Goal: Task Accomplishment & Management: Manage account settings

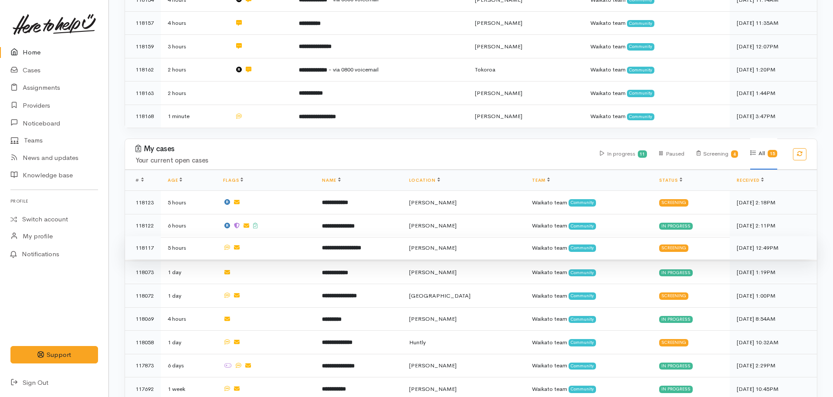
scroll to position [218, 0]
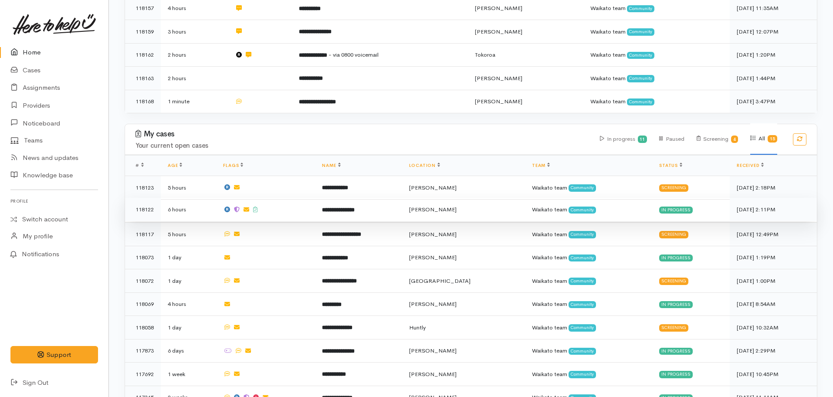
click at [352, 208] on b "**********" at bounding box center [338, 210] width 33 height 6
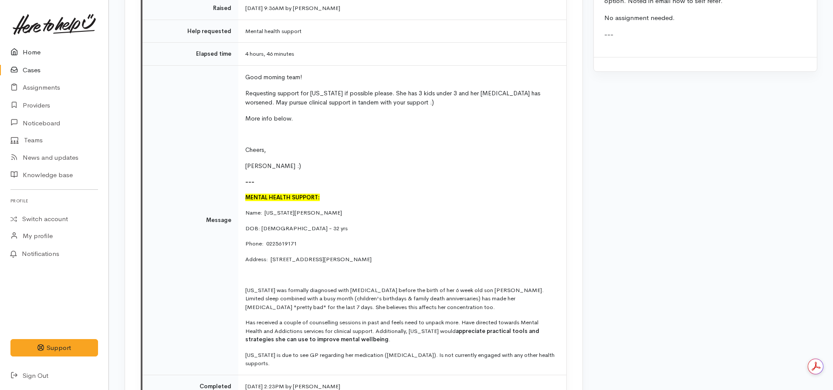
click at [35, 42] on link at bounding box center [54, 24] width 88 height 38
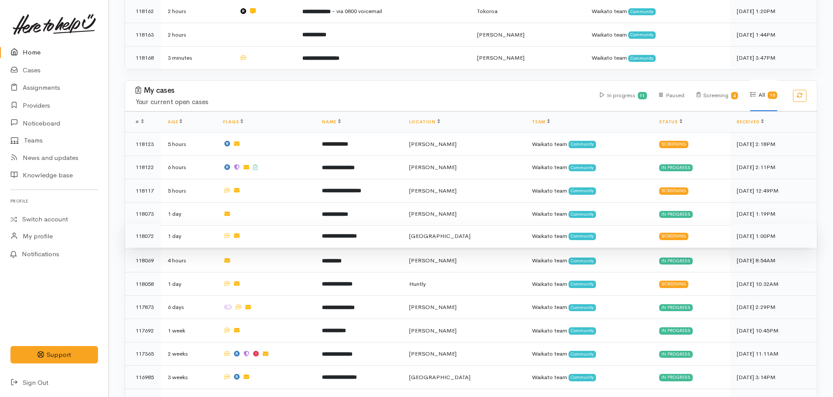
scroll to position [44, 0]
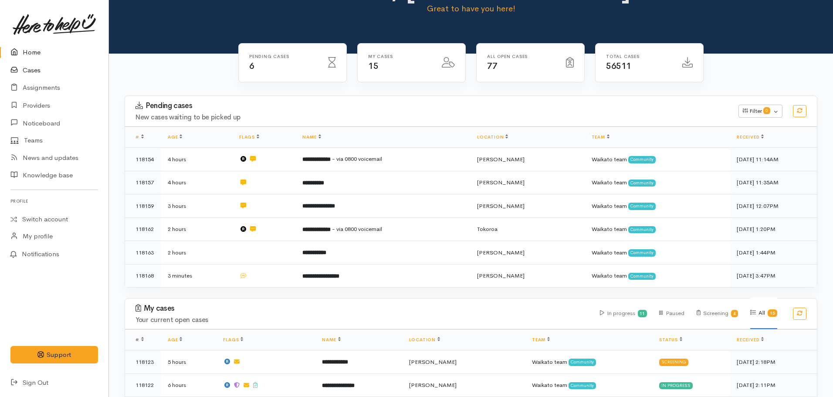
drag, startPoint x: 17, startPoint y: 67, endPoint x: 39, endPoint y: 67, distance: 22.2
click at [17, 67] on icon at bounding box center [16, 70] width 12 height 11
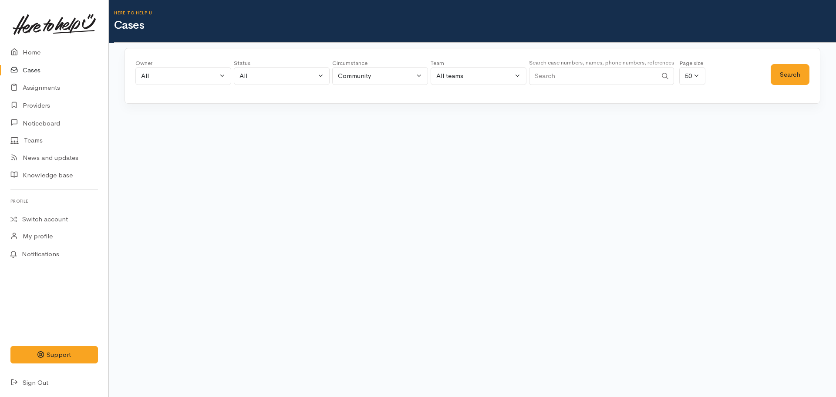
click at [588, 73] on input "Search" at bounding box center [593, 76] width 128 height 18
paste input "+64223739475"
type input "+64223739475"
click at [792, 60] on div "Search" at bounding box center [790, 74] width 39 height 31
click at [786, 76] on button "Search" at bounding box center [790, 74] width 39 height 21
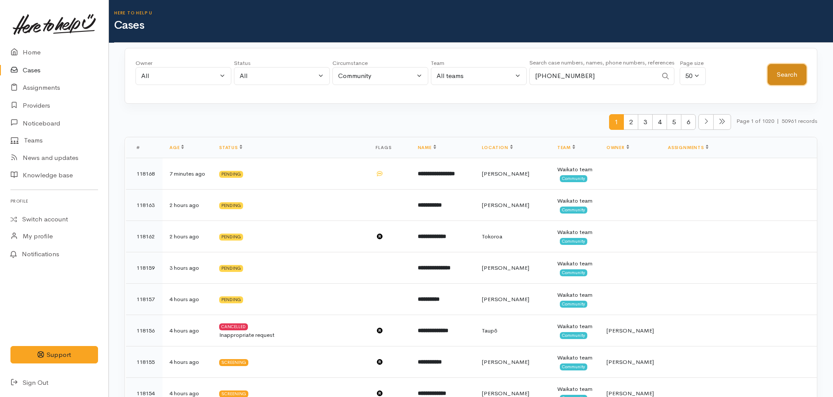
click at [797, 69] on button "Search" at bounding box center [786, 74] width 39 height 21
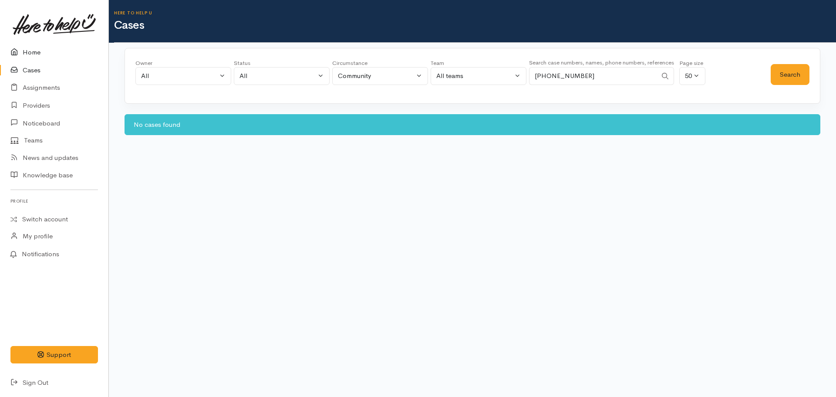
click at [37, 54] on link "Home" at bounding box center [54, 53] width 108 height 18
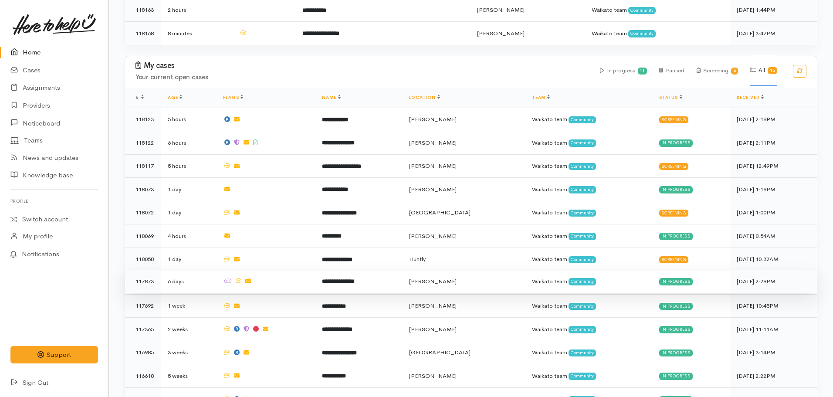
scroll to position [260, 0]
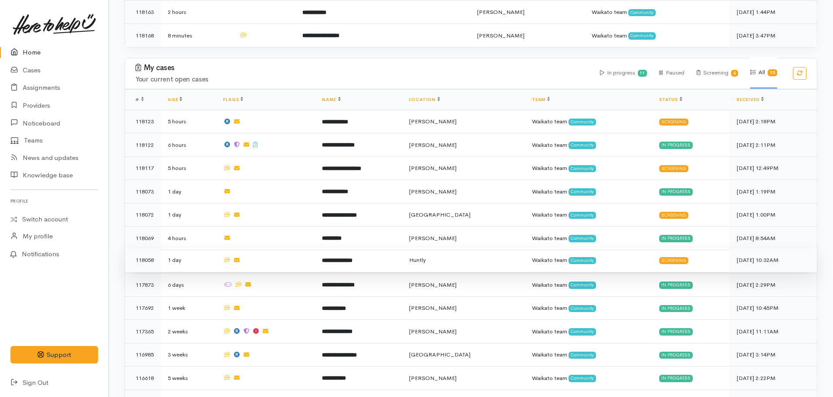
click at [352, 257] on b "**********" at bounding box center [337, 260] width 30 height 6
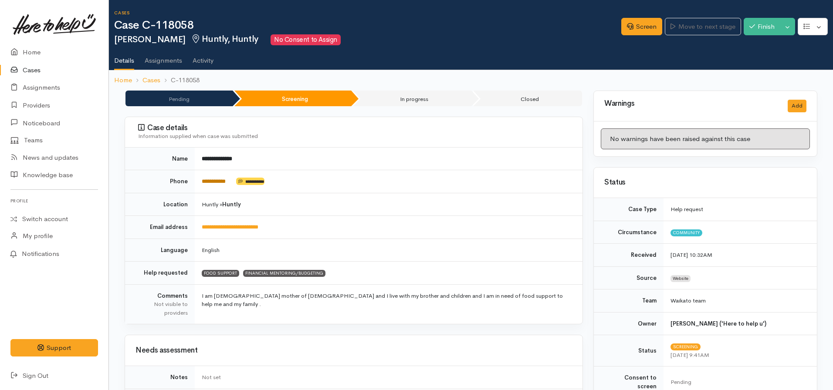
click at [211, 184] on link "**********" at bounding box center [214, 182] width 24 height 6
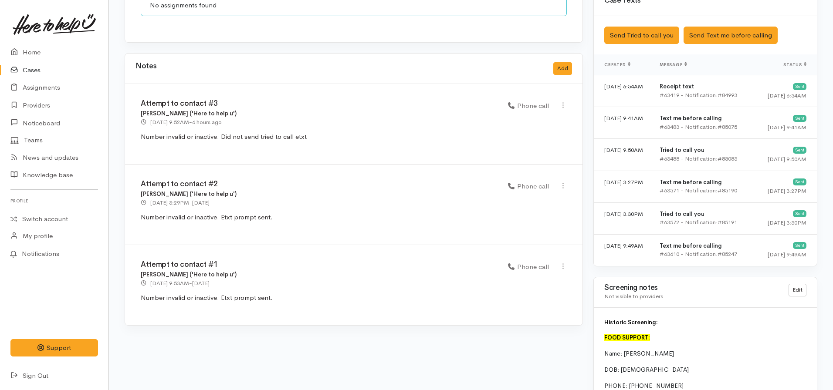
scroll to position [697, 0]
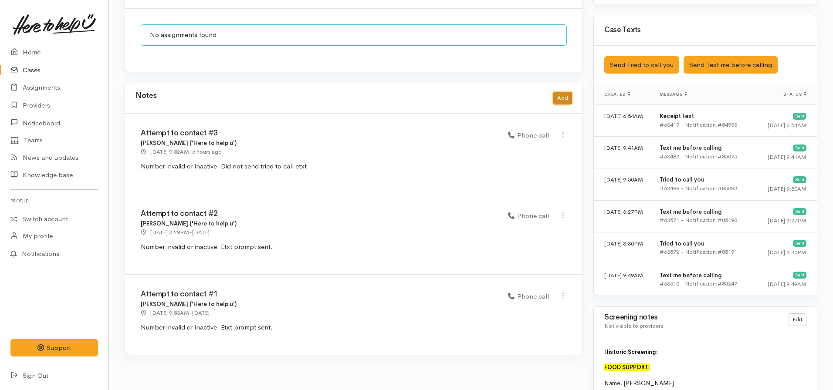
click at [559, 92] on button "Add" at bounding box center [562, 98] width 19 height 13
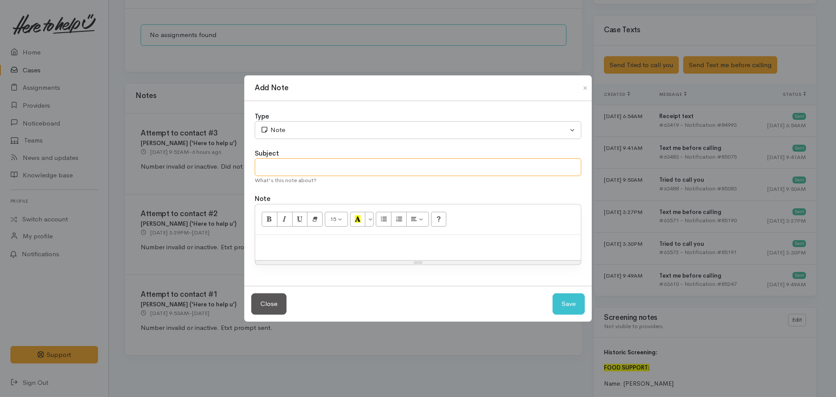
click at [302, 165] on input "text" at bounding box center [418, 167] width 327 height 18
type input "Attempt to contact #4"
click at [291, 255] on div at bounding box center [418, 248] width 326 height 26
click at [307, 141] on div "Type Correspondence Discussion Email Note Phone call SMS text message Note Subj…" at bounding box center [418, 193] width 348 height 185
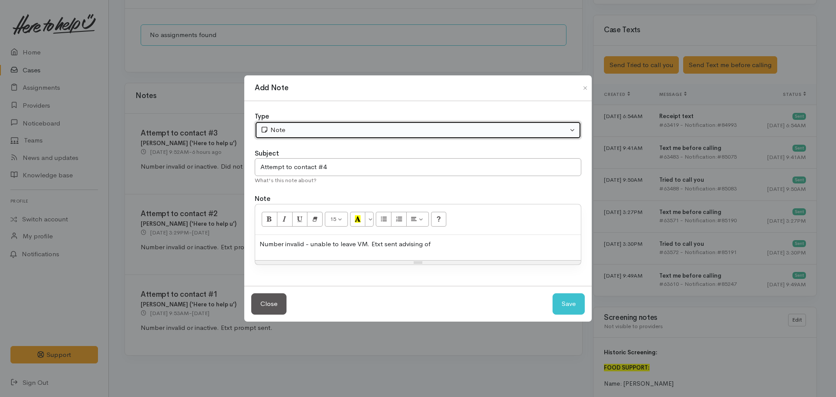
click at [305, 132] on div "Note" at bounding box center [414, 130] width 308 height 10
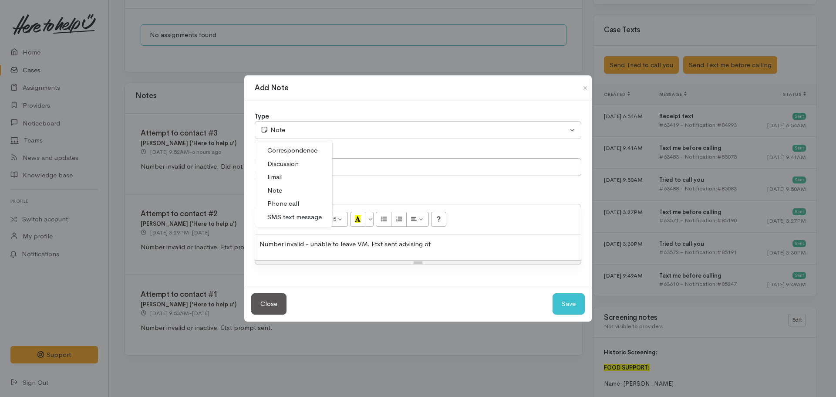
click at [281, 203] on span "Phone call" at bounding box center [283, 204] width 32 height 10
select select "3"
click at [479, 258] on div "Number invalid - unable to leave VM. Etxt sent advising of" at bounding box center [418, 248] width 326 height 26
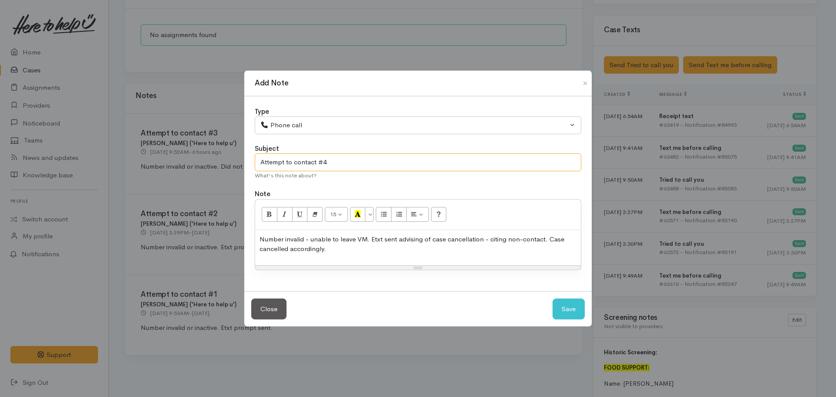
click at [388, 163] on input "Attempt to contact #4" at bounding box center [418, 162] width 327 height 18
type input "Attempt to contact #4 - CASE CANCELLLED"
click at [553, 298] on button "Save" at bounding box center [569, 308] width 32 height 21
select select "1"
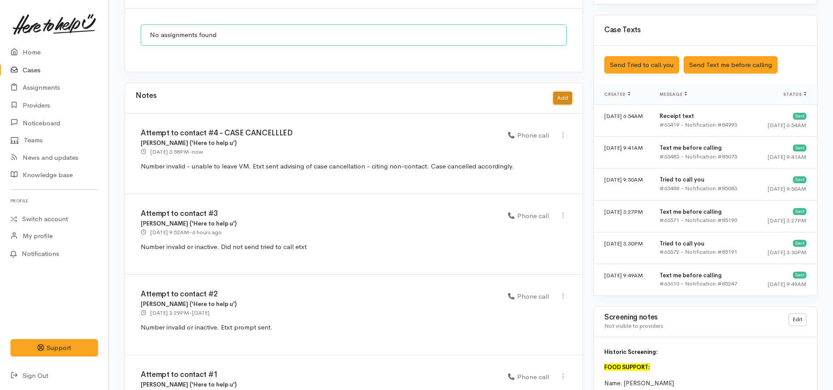
click at [564, 92] on button "Add" at bounding box center [562, 98] width 19 height 13
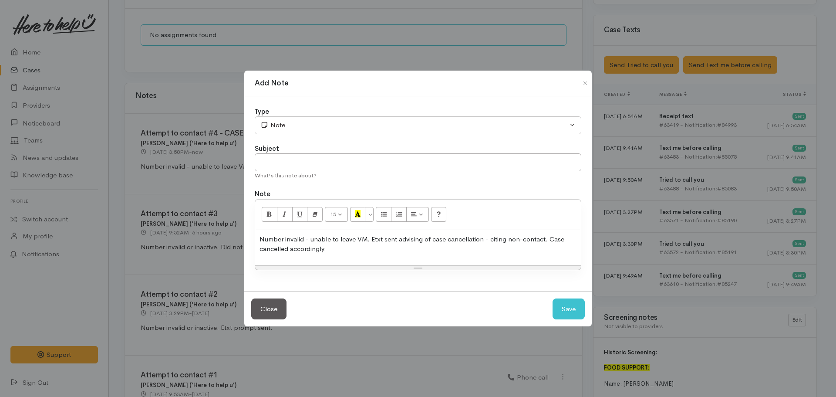
click at [354, 255] on div "Number invalid - unable to leave VM. Etxt sent advising of case cancellation - …" at bounding box center [418, 247] width 326 height 35
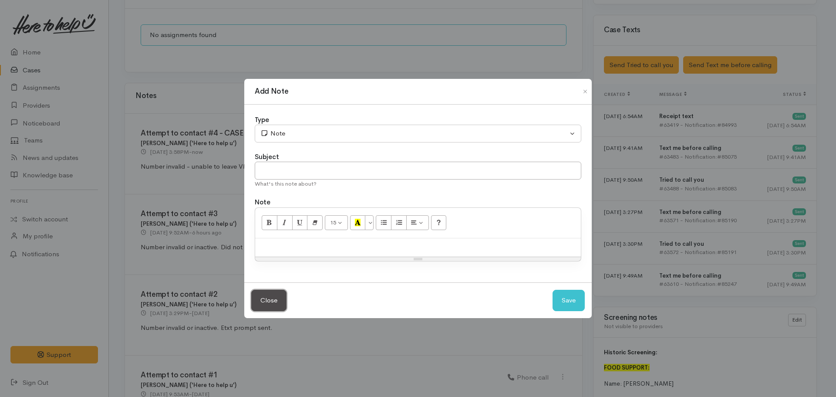
drag, startPoint x: 270, startPoint y: 297, endPoint x: 441, endPoint y: 305, distance: 171.8
click at [270, 297] on button "Close" at bounding box center [268, 300] width 35 height 21
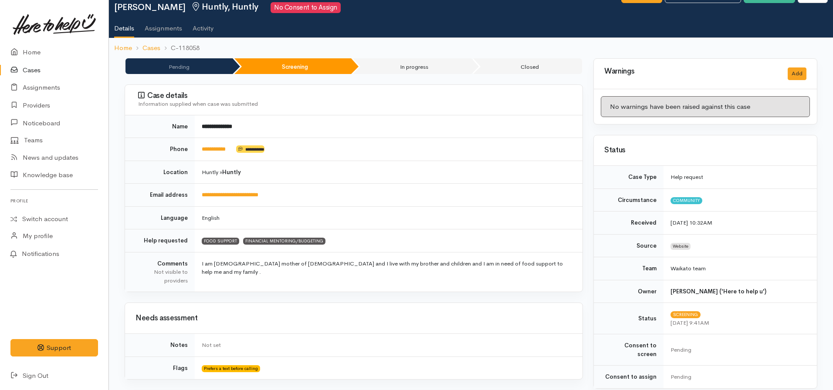
scroll to position [0, 0]
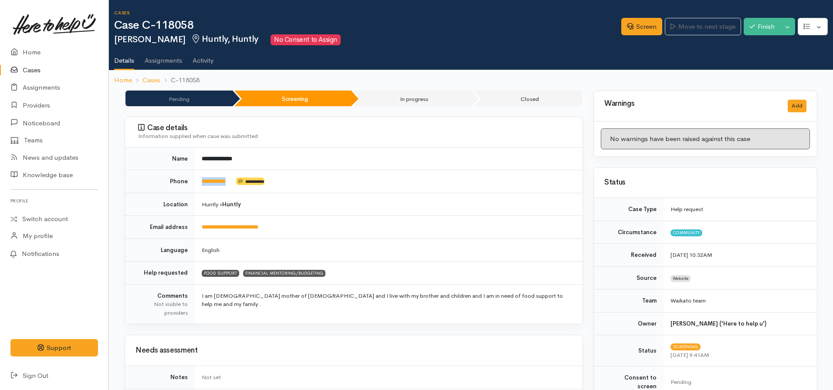
drag, startPoint x: 236, startPoint y: 183, endPoint x: 190, endPoint y: 185, distance: 46.2
click at [190, 185] on tr "**********" at bounding box center [353, 181] width 457 height 23
copy tr "**********"
click at [441, 199] on td "Huntly » Huntly" at bounding box center [389, 204] width 388 height 23
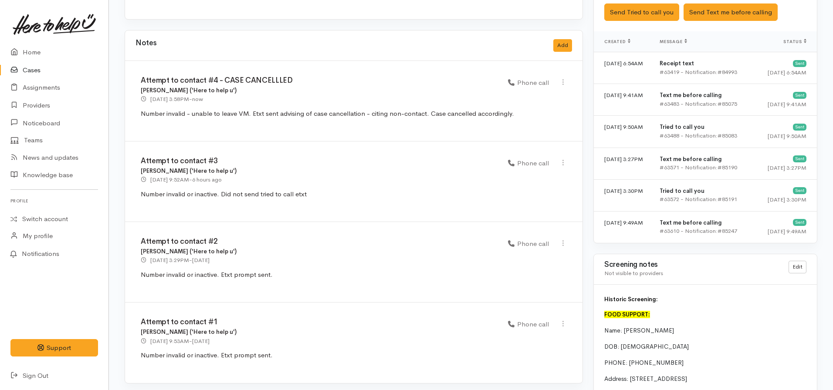
scroll to position [611, 0]
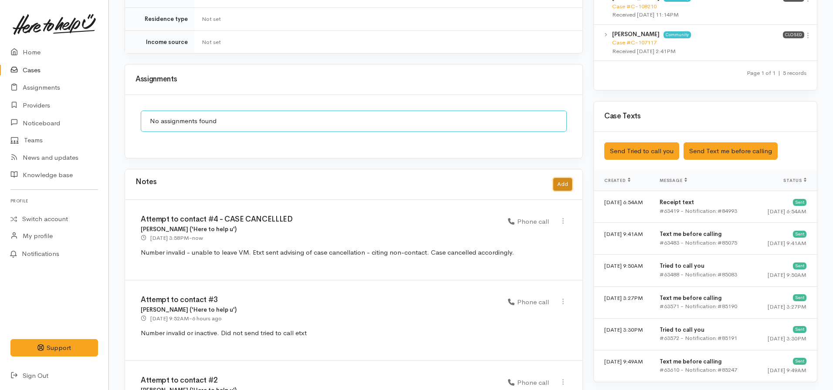
click at [558, 178] on button "Add" at bounding box center [562, 184] width 19 height 13
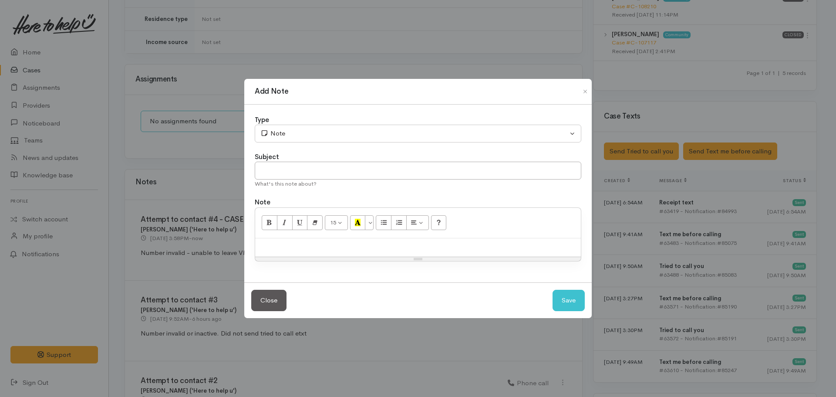
click at [308, 278] on div "Type Correspondence Discussion Email Note Phone call SMS text message Note Subj…" at bounding box center [418, 194] width 348 height 178
click at [315, 254] on div at bounding box center [418, 247] width 326 height 19
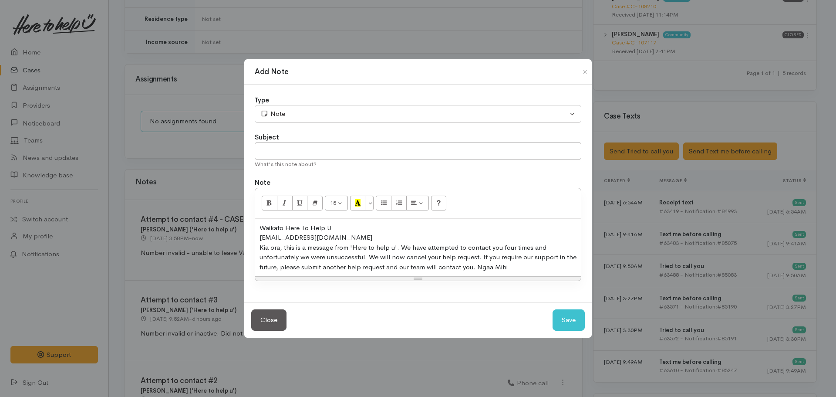
click at [338, 237] on div "​0211442583@etxt.co.nz​" at bounding box center [418, 238] width 317 height 10
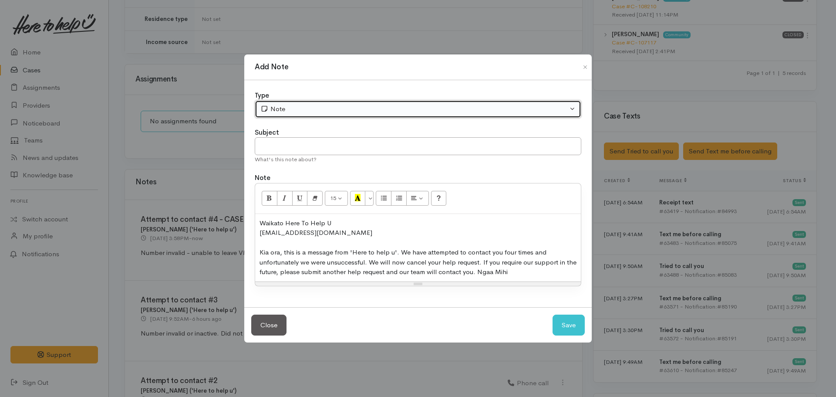
click at [283, 109] on div "Note" at bounding box center [414, 109] width 308 height 10
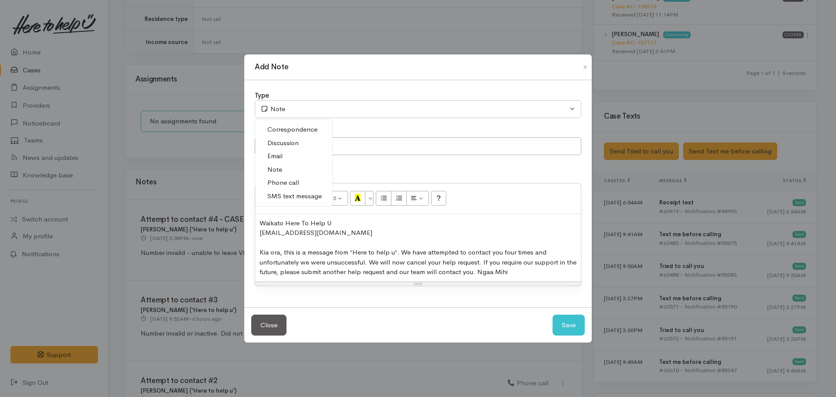
click at [280, 194] on span "SMS text message" at bounding box center [294, 196] width 54 height 10
click at [570, 326] on button "Save" at bounding box center [569, 324] width 32 height 21
select select "1"
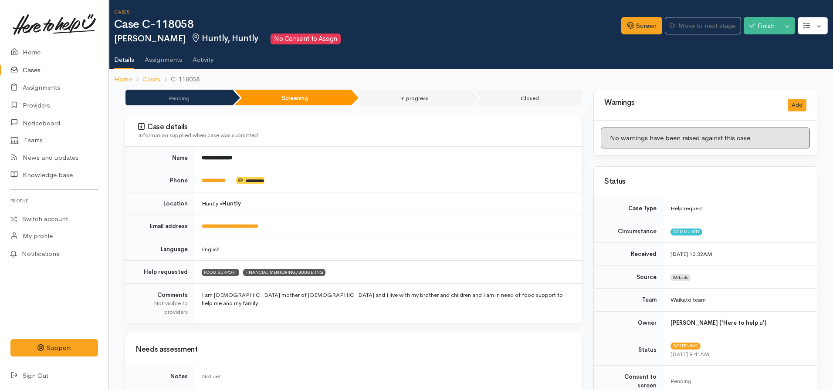
scroll to position [0, 0]
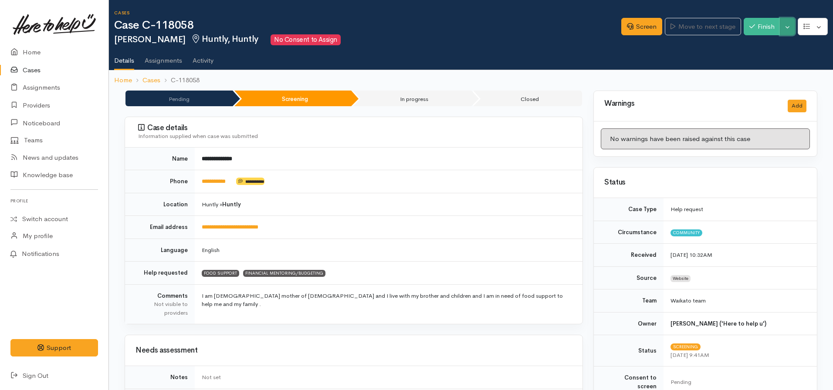
click at [786, 23] on button "Toggle Dropdown" at bounding box center [787, 27] width 15 height 18
click at [747, 58] on link "Cancel" at bounding box center [760, 61] width 69 height 14
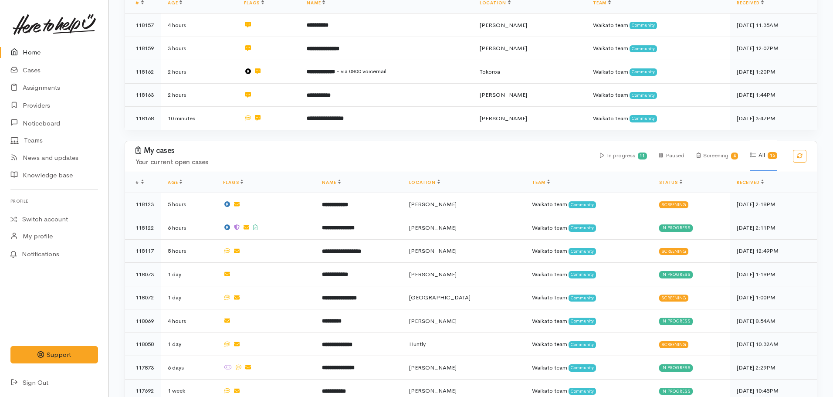
scroll to position [218, 0]
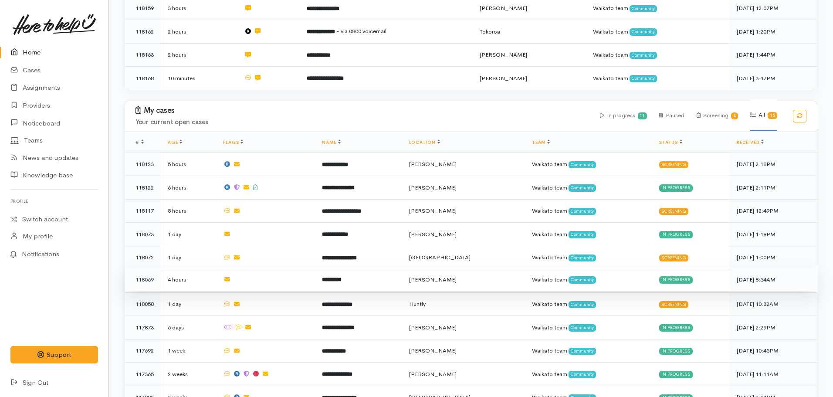
click at [355, 279] on td "*********" at bounding box center [358, 280] width 87 height 24
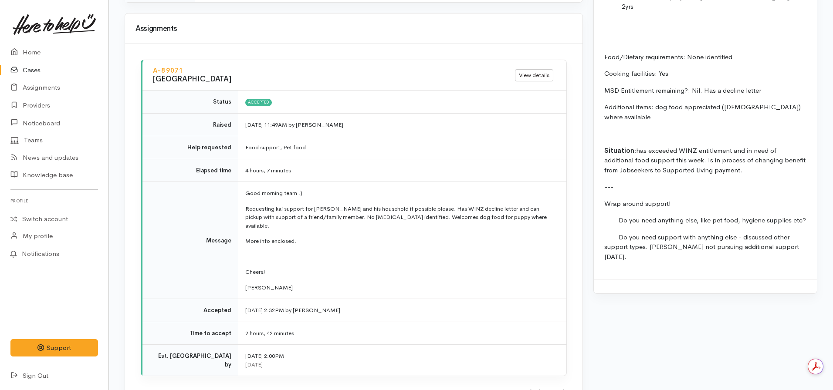
scroll to position [1002, 0]
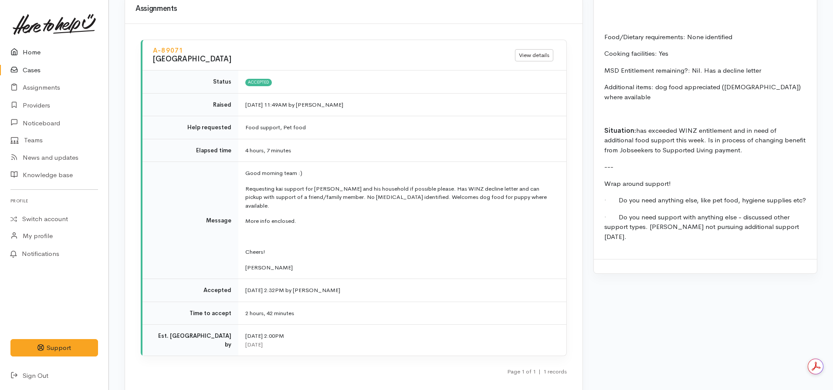
click at [45, 54] on link "Home" at bounding box center [54, 53] width 108 height 18
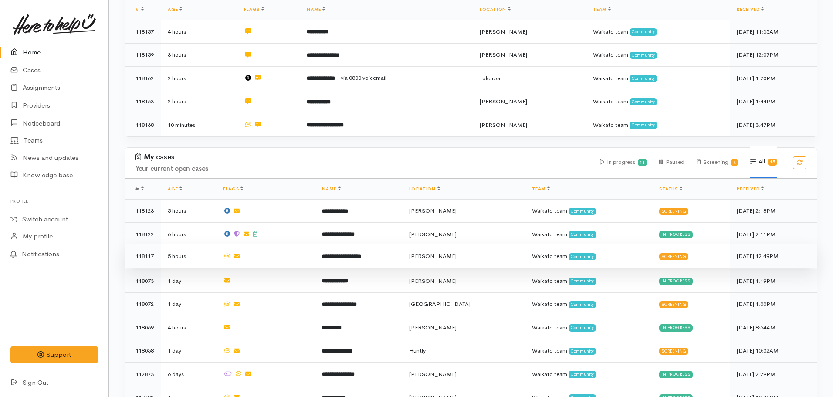
scroll to position [174, 0]
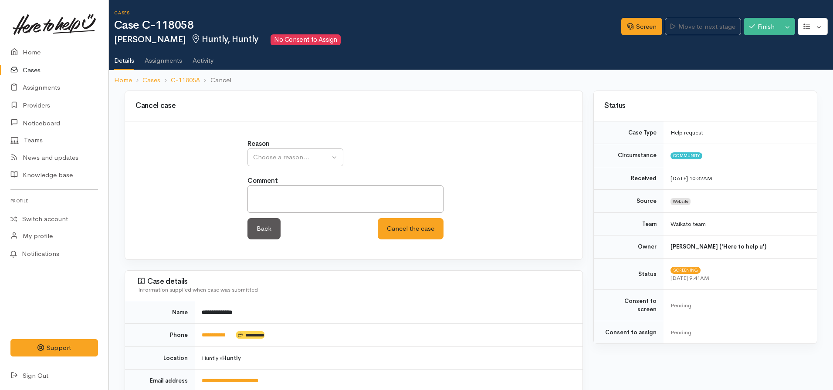
drag, startPoint x: 303, startPoint y: 167, endPoint x: 297, endPoint y: 161, distance: 7.7
click at [302, 166] on div "Reason Inappropriate request Duplicate case Client withdrew case after contact …" at bounding box center [353, 194] width 223 height 110
click at [296, 159] on div "Choose a reason..." at bounding box center [291, 157] width 77 height 10
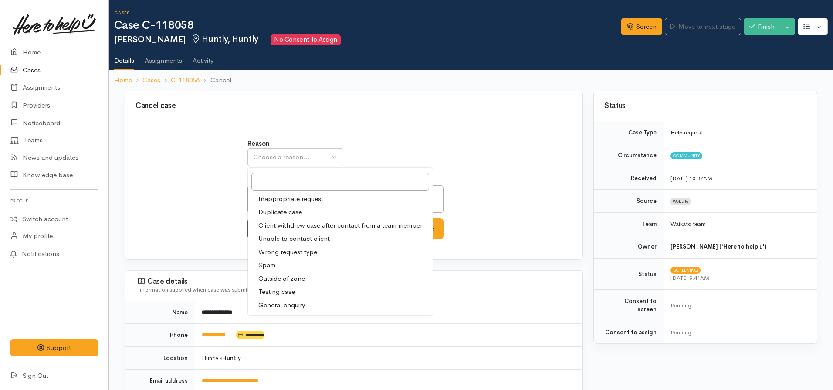
click at [274, 235] on span "Unable to contact client" at bounding box center [293, 239] width 71 height 10
select select "4"
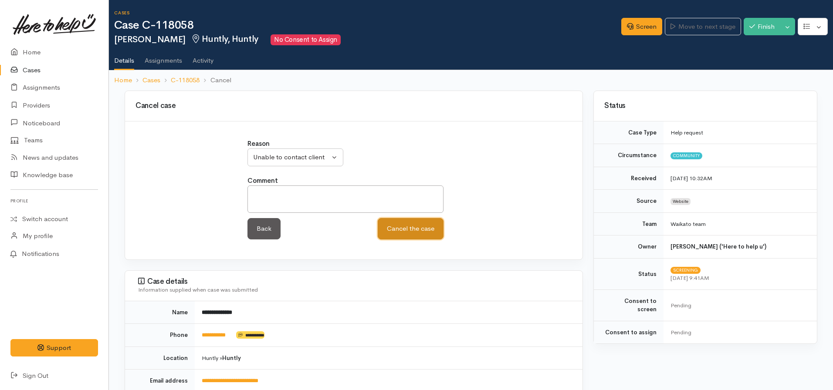
click at [402, 227] on button "Cancel the case" at bounding box center [411, 228] width 66 height 21
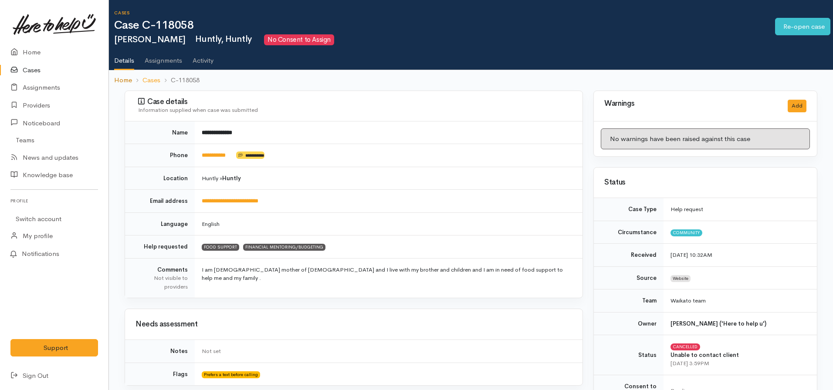
click at [124, 85] on link "Home" at bounding box center [123, 80] width 18 height 10
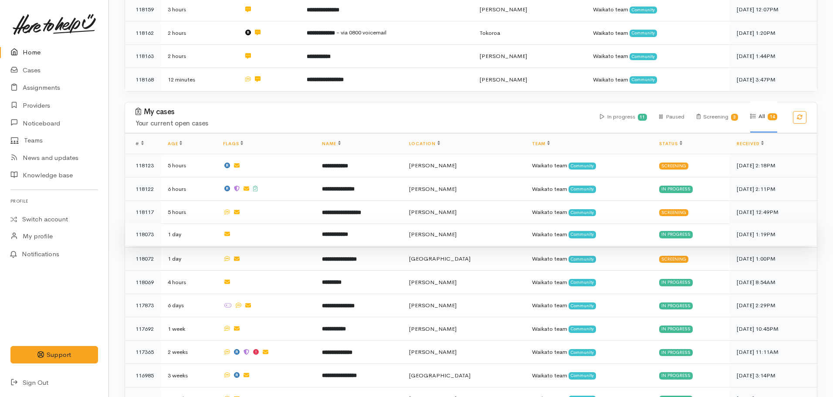
scroll to position [218, 0]
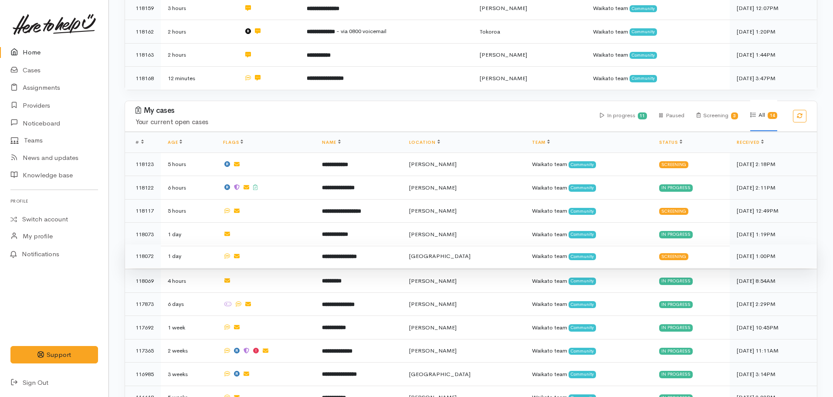
click at [353, 261] on td "**********" at bounding box center [358, 256] width 87 height 24
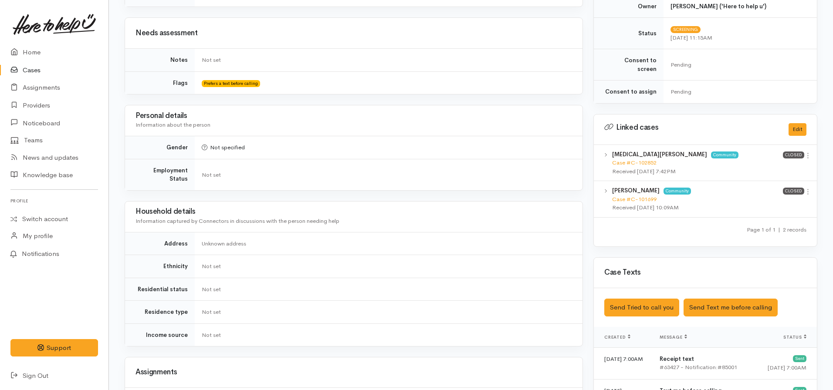
scroll to position [479, 0]
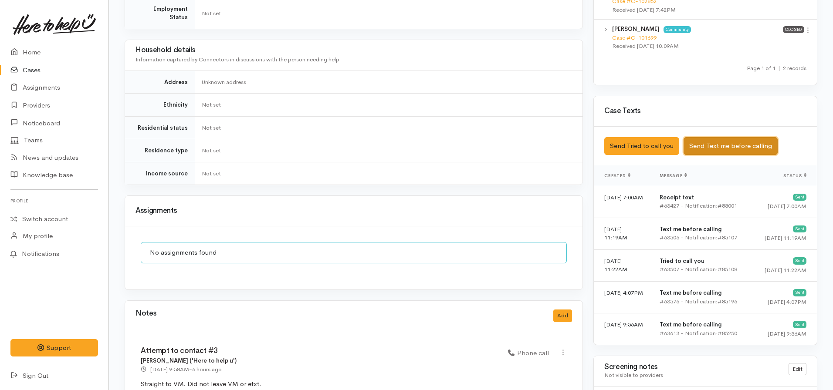
click at [713, 137] on button "Send Text me before calling" at bounding box center [730, 146] width 94 height 18
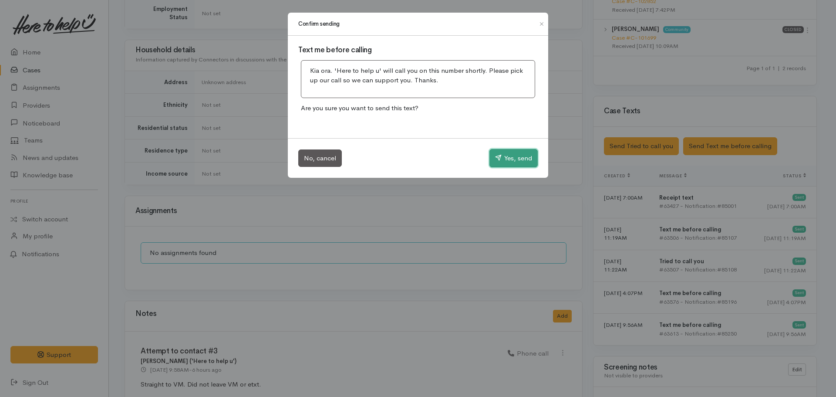
click at [504, 150] on button "Yes, send" at bounding box center [514, 158] width 48 height 18
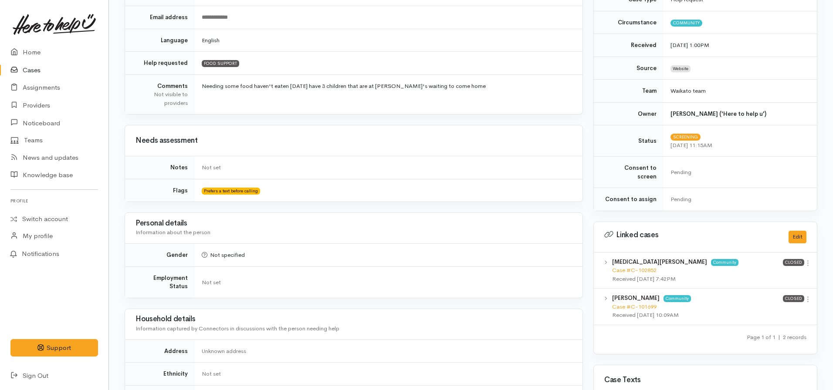
scroll to position [36, 0]
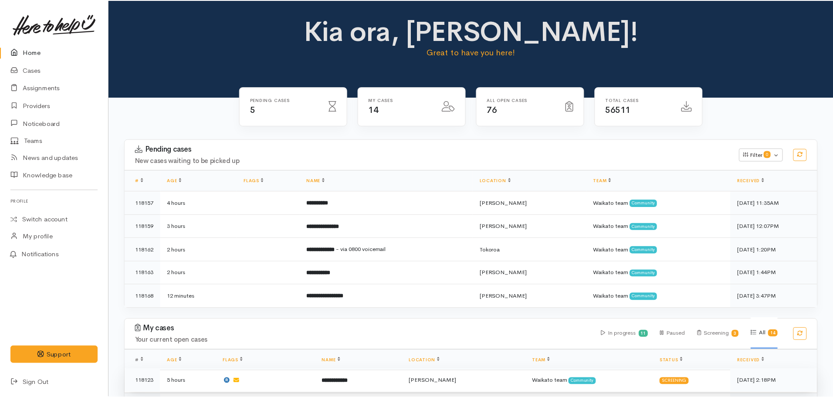
scroll to position [174, 0]
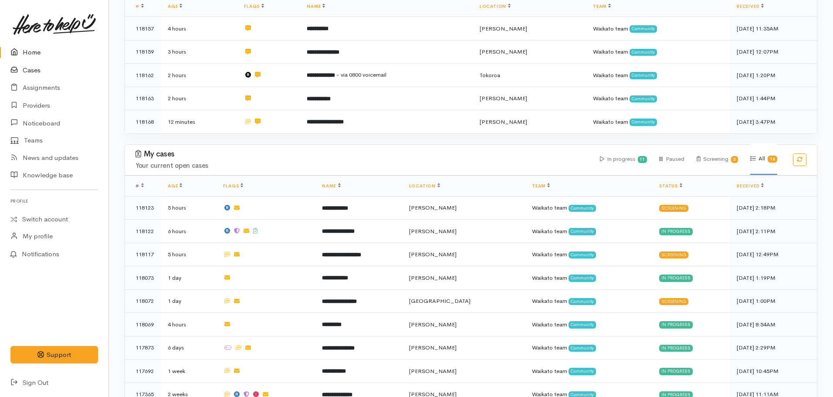
click at [31, 67] on link "Cases" at bounding box center [54, 70] width 108 height 18
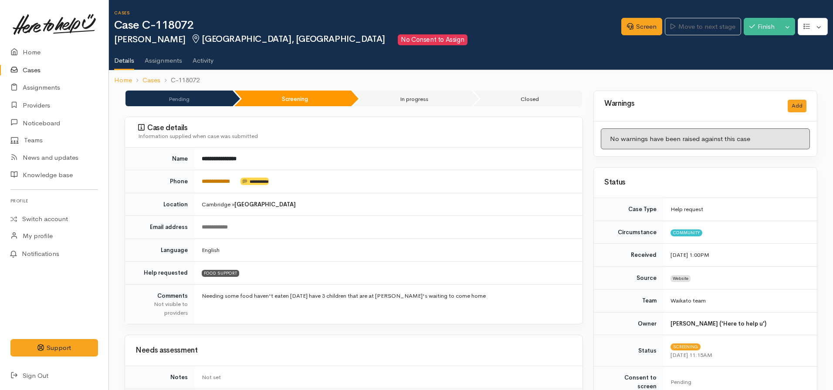
click at [213, 180] on link "**********" at bounding box center [216, 182] width 28 height 6
drag, startPoint x: 239, startPoint y: 179, endPoint x: 200, endPoint y: 179, distance: 39.2
click at [200, 179] on td "**********" at bounding box center [389, 181] width 388 height 23
copy td "**********"
click at [379, 198] on td "[GEOGRAPHIC_DATA] » [GEOGRAPHIC_DATA]" at bounding box center [389, 204] width 388 height 23
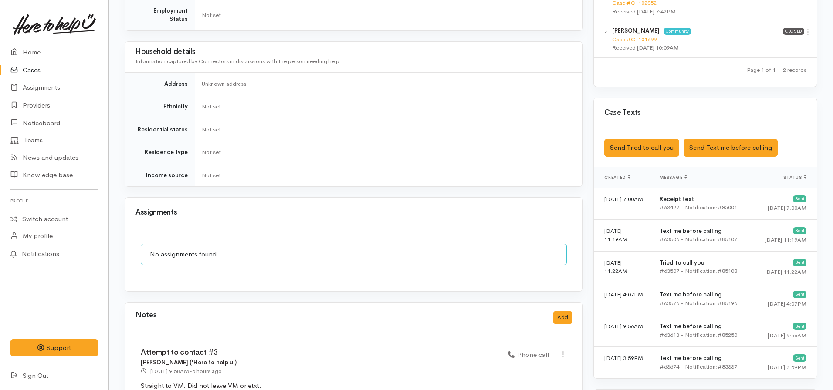
scroll to position [610, 0]
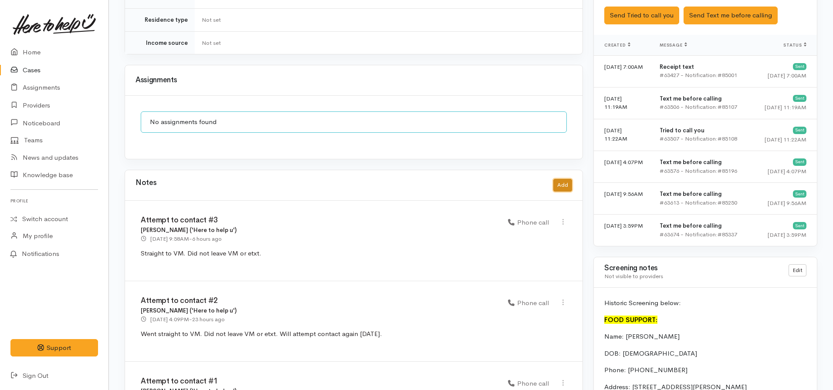
click at [565, 179] on button "Add" at bounding box center [562, 185] width 19 height 13
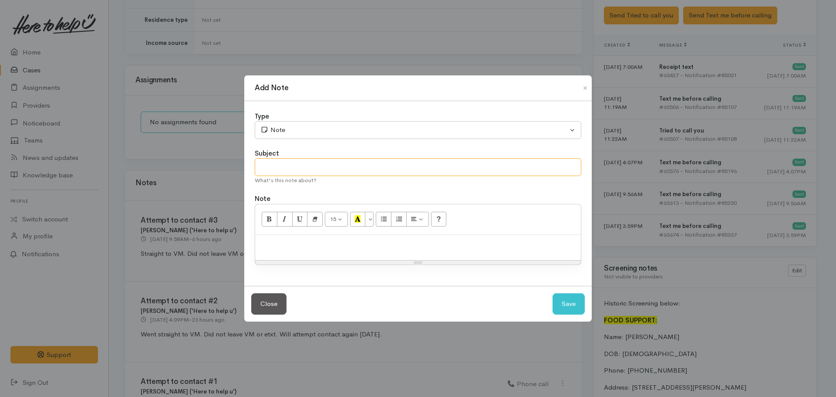
click at [284, 161] on input "text" at bounding box center [418, 167] width 327 height 18
type input "Attempt to contact #4"
click at [527, 244] on p "Straight to VM. Left message stating we've cancelled help request, citing non-c…" at bounding box center [418, 244] width 317 height 10
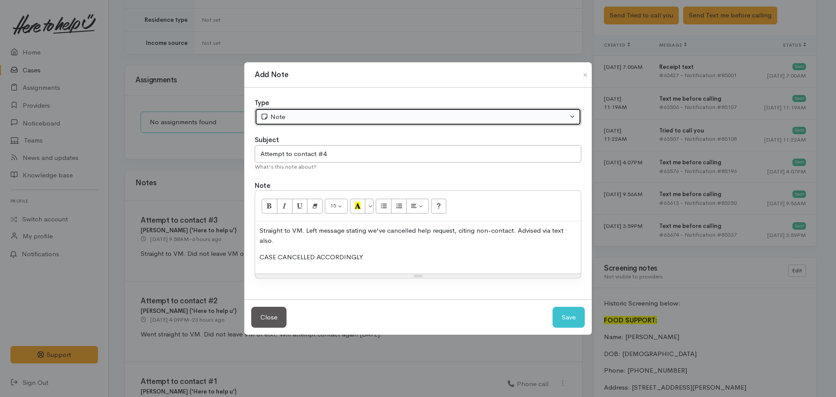
click at [347, 120] on div "Note" at bounding box center [414, 117] width 308 height 10
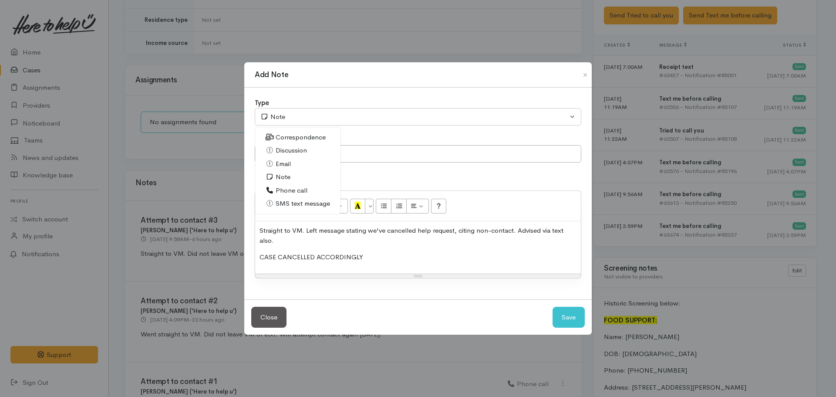
click at [292, 190] on span "Phone call" at bounding box center [292, 191] width 32 height 10
select select "3"
click at [345, 151] on input "Attempt to contact #4" at bounding box center [418, 154] width 327 height 18
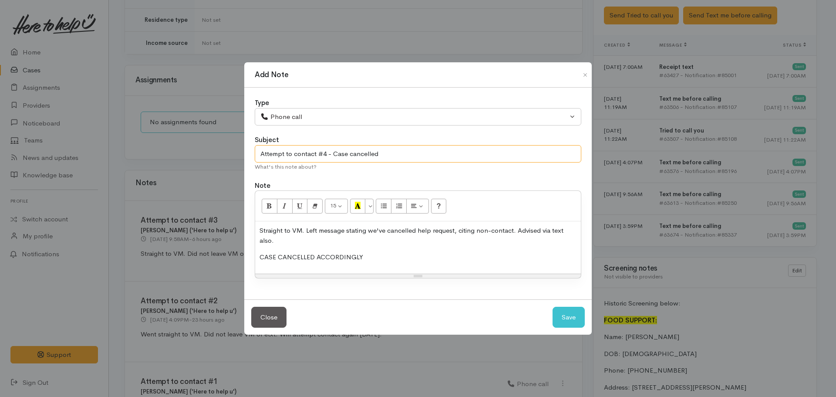
type input "Attempt to contact #4 - Case cancelled"
click at [553, 307] on button "Save" at bounding box center [569, 317] width 32 height 21
select select "1"
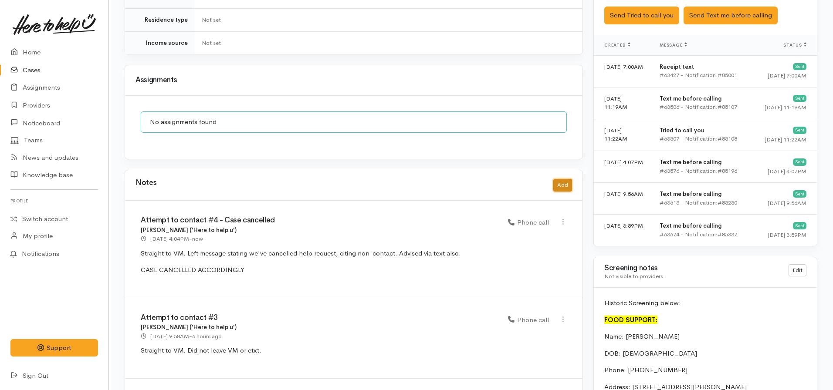
click at [564, 179] on button "Add" at bounding box center [562, 185] width 19 height 13
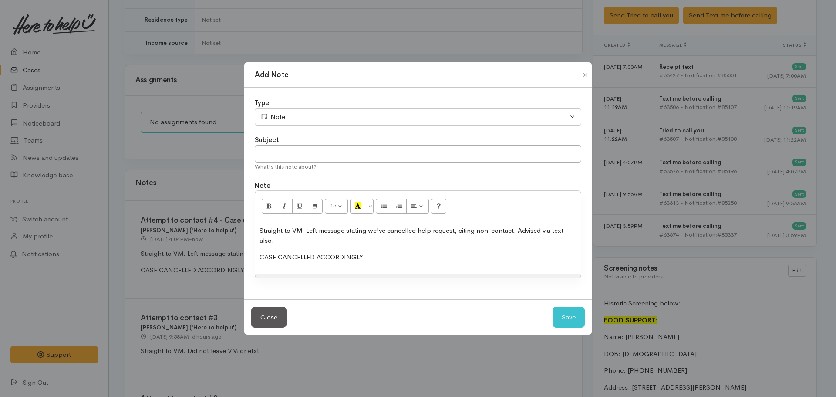
click at [405, 238] on p "Straight to VM. Left message stating we've cancelled help request, citing non-c…" at bounding box center [418, 236] width 317 height 20
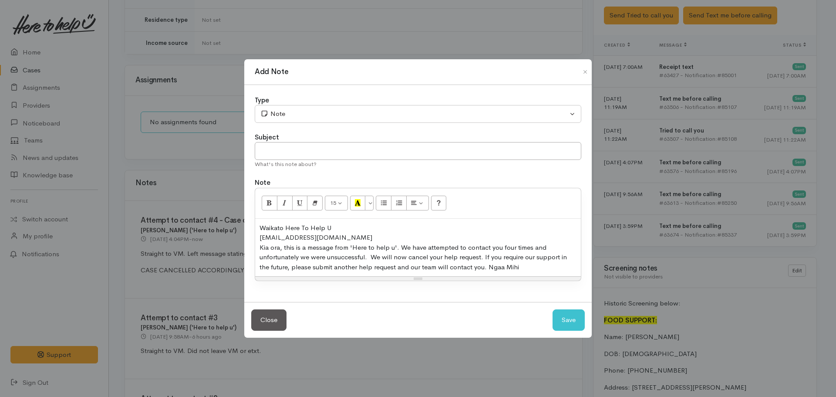
click at [343, 239] on div "​0266834447@etxt.co.nz​" at bounding box center [418, 238] width 317 height 10
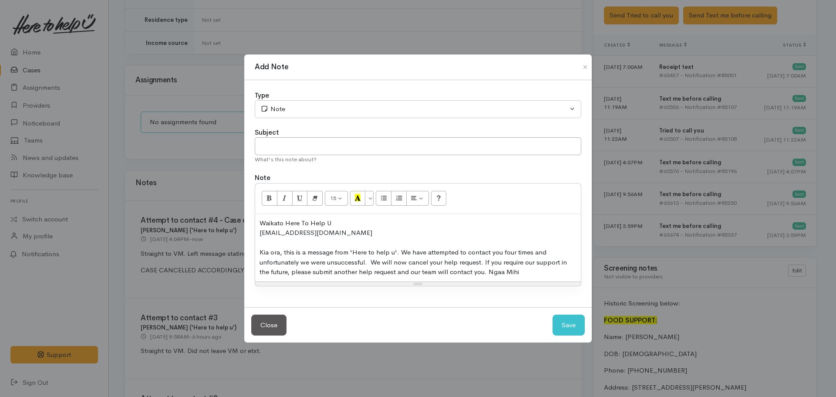
click at [300, 99] on div "Type" at bounding box center [418, 96] width 327 height 10
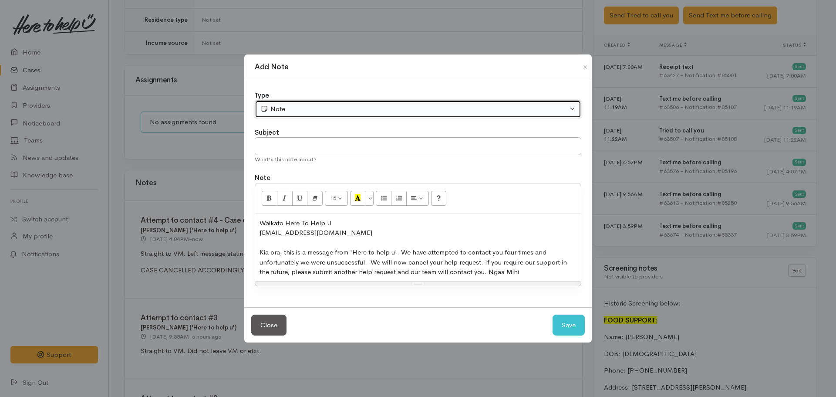
click at [297, 105] on div "Note" at bounding box center [414, 109] width 308 height 10
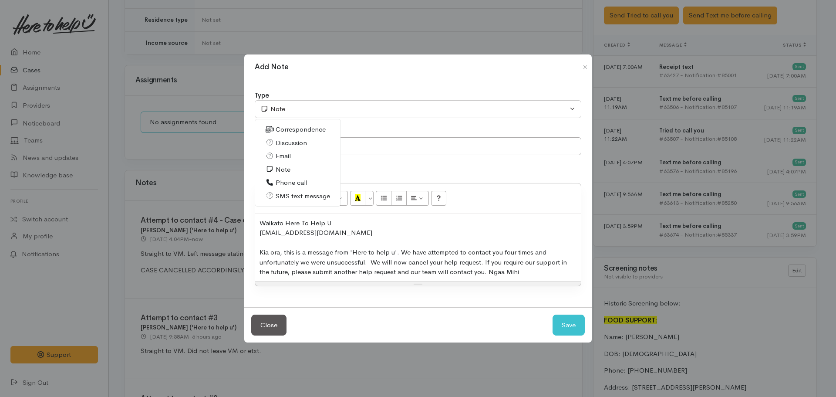
click at [296, 196] on span "SMS text message" at bounding box center [303, 196] width 54 height 10
click at [560, 322] on button "Save" at bounding box center [569, 324] width 32 height 21
select select "1"
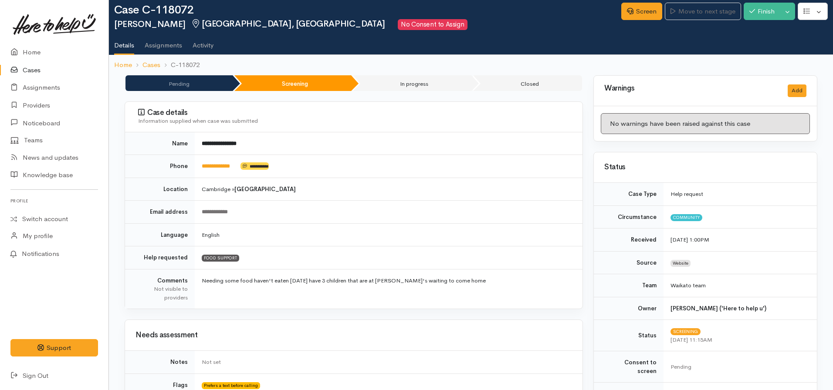
scroll to position [0, 0]
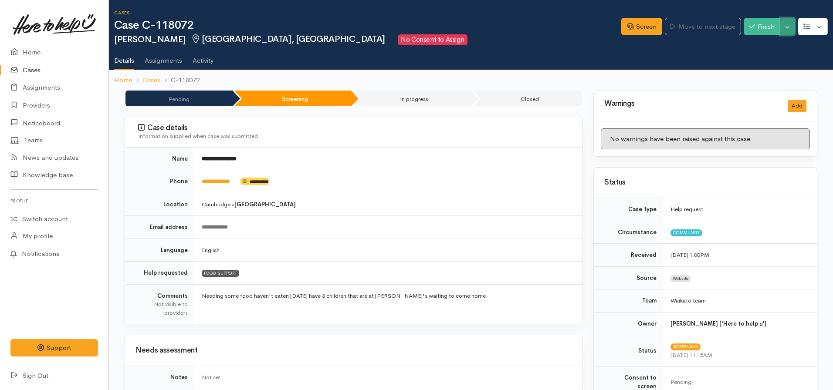
click at [791, 24] on button "Toggle Dropdown" at bounding box center [787, 27] width 15 height 18
click at [759, 57] on link "Cancel" at bounding box center [760, 61] width 69 height 14
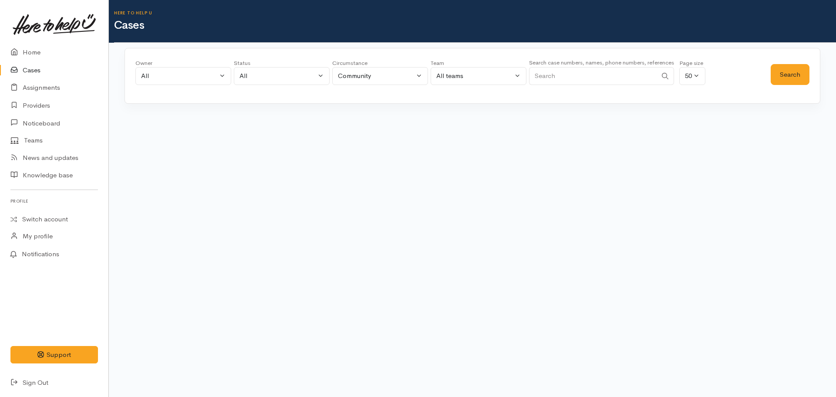
click at [578, 77] on input "Search" at bounding box center [593, 76] width 128 height 18
type input "h"
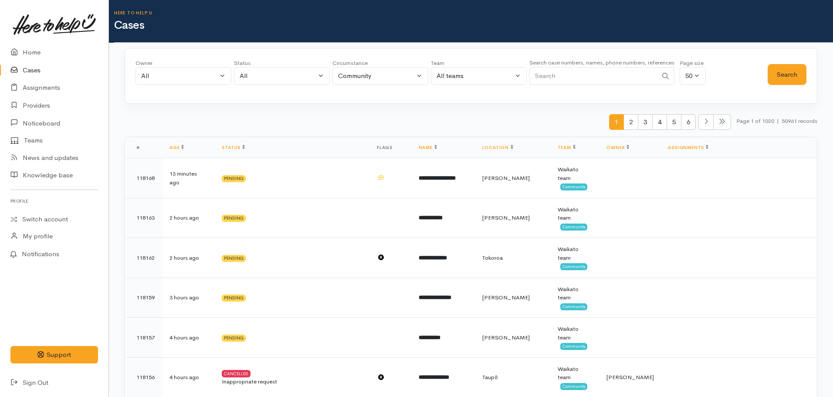
click at [44, 73] on link "Cases" at bounding box center [54, 70] width 108 height 18
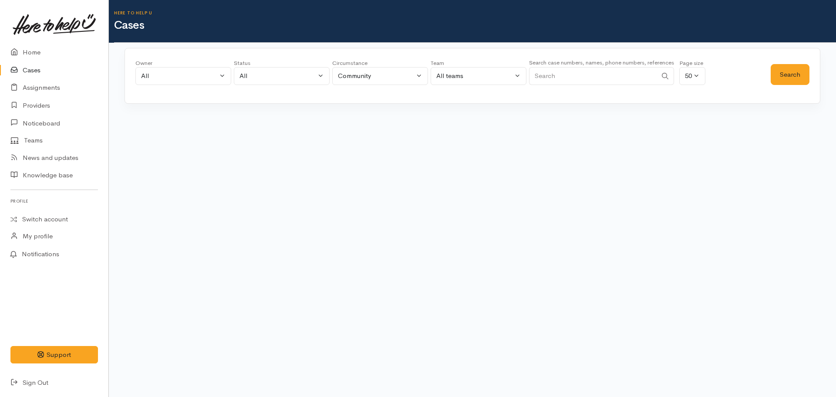
click at [575, 85] on div "Search case numbers, names, phone numbers, references" at bounding box center [601, 73] width 145 height 33
click at [569, 75] on input "Search" at bounding box center [593, 76] width 128 height 18
type input "[PERSON_NAME]"
click at [794, 69] on button "Search" at bounding box center [790, 74] width 39 height 21
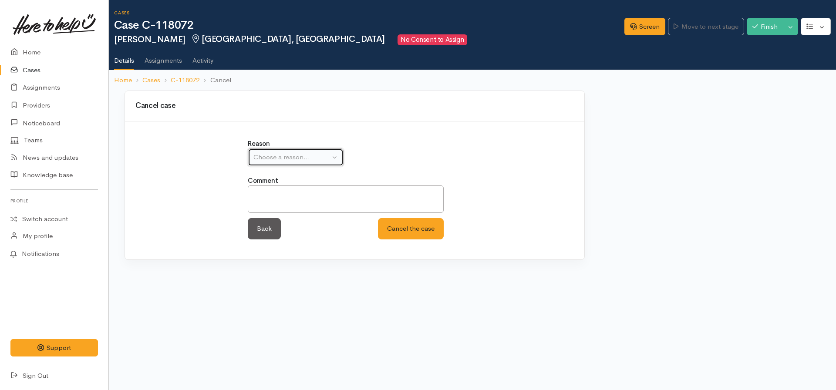
click at [285, 151] on button "Choose a reason..." at bounding box center [296, 158] width 96 height 18
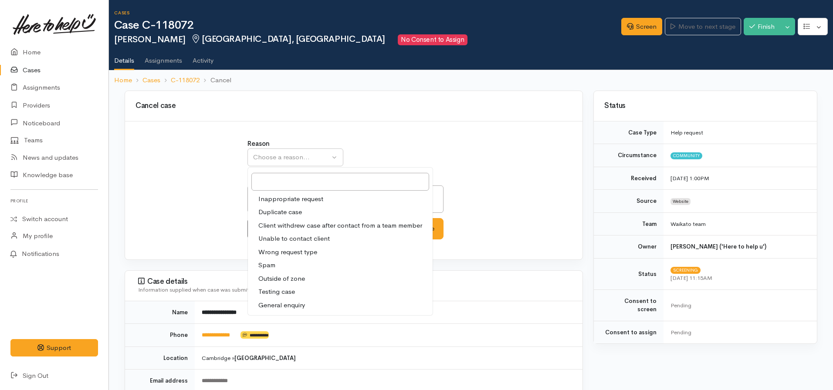
click at [291, 239] on span "Unable to contact client" at bounding box center [293, 239] width 71 height 10
select select "4"
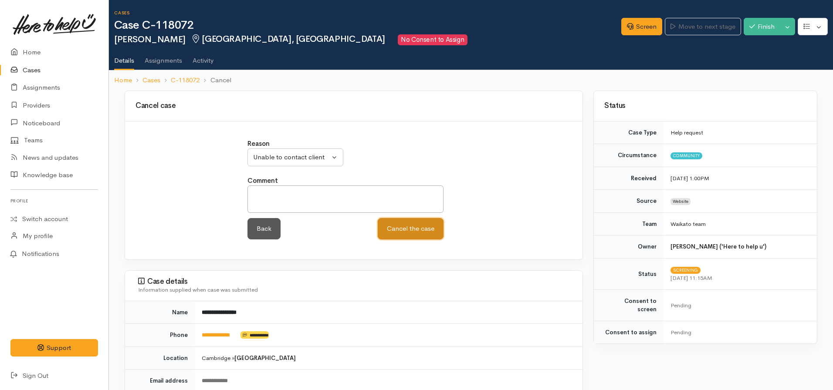
click at [412, 226] on button "Cancel the case" at bounding box center [411, 228] width 66 height 21
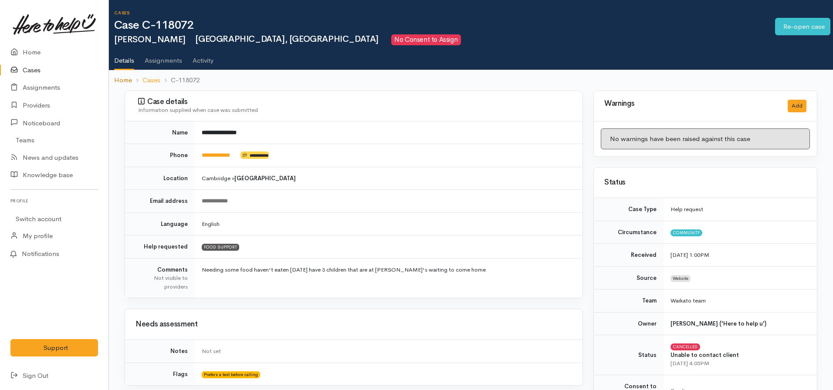
click at [119, 76] on link "Home" at bounding box center [123, 80] width 18 height 10
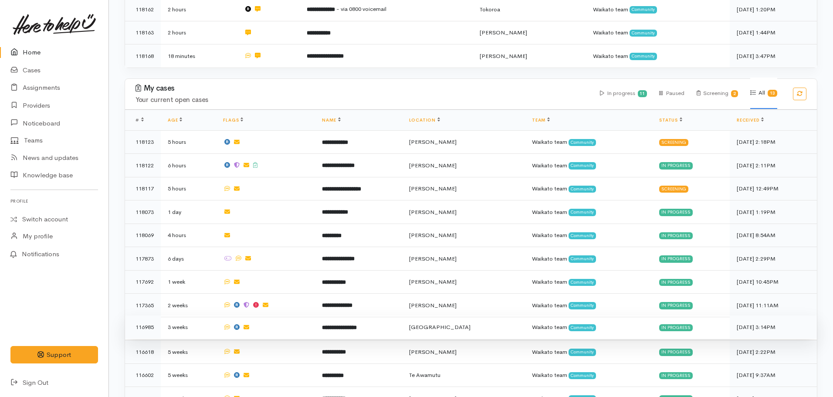
scroll to position [261, 0]
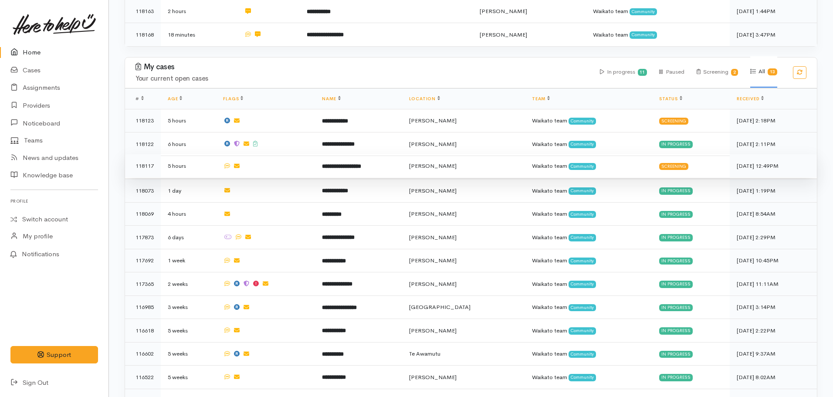
click at [373, 171] on td "**********" at bounding box center [358, 166] width 87 height 24
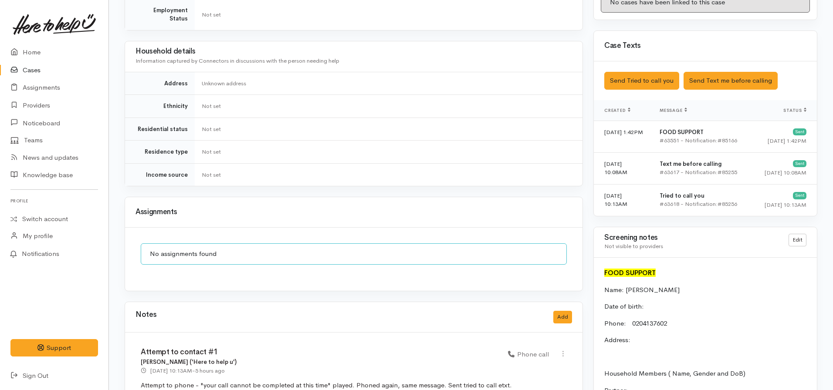
scroll to position [523, 0]
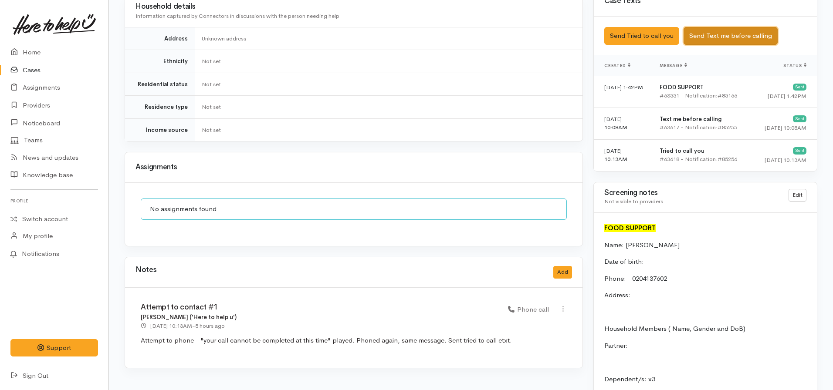
click at [717, 27] on button "Send Text me before calling" at bounding box center [730, 36] width 94 height 18
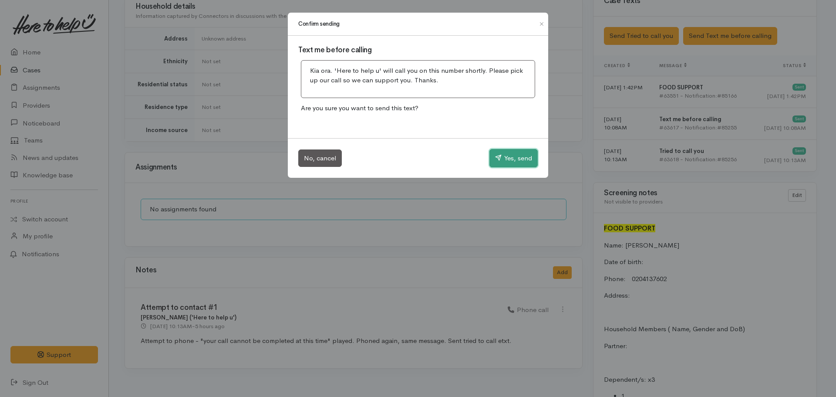
click at [522, 157] on button "Yes, send" at bounding box center [514, 158] width 48 height 18
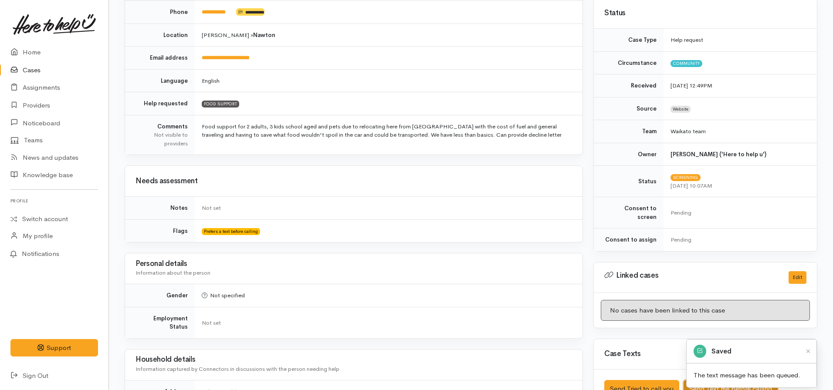
scroll to position [44, 0]
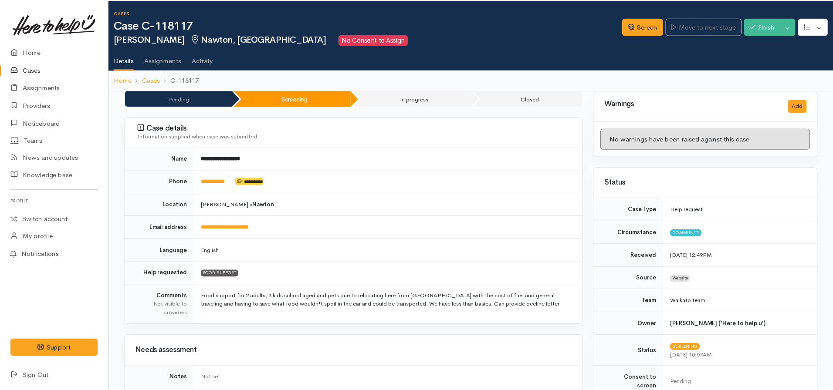
scroll to position [44, 0]
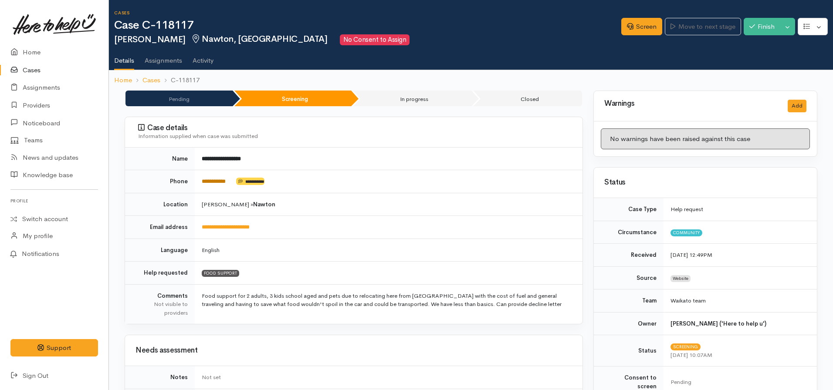
click at [224, 180] on link "**********" at bounding box center [214, 182] width 24 height 6
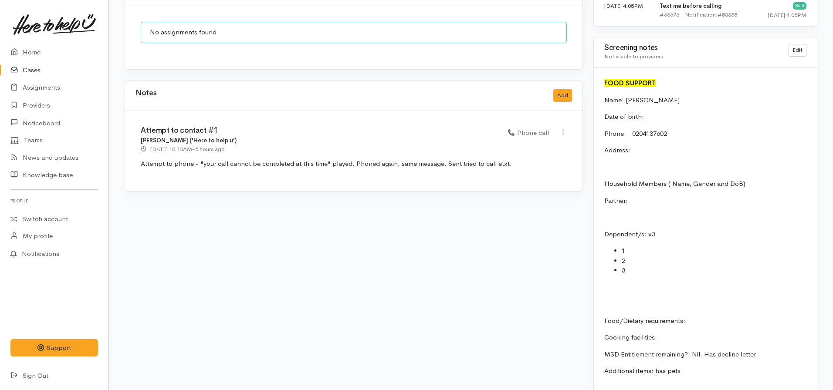
scroll to position [619, 0]
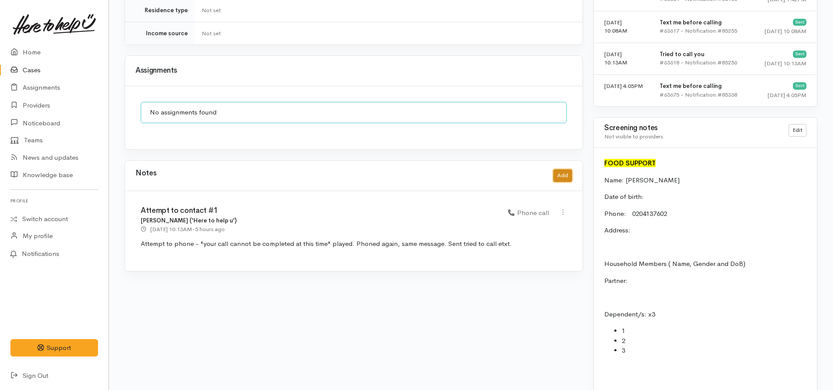
click at [566, 169] on button "Add" at bounding box center [562, 175] width 19 height 13
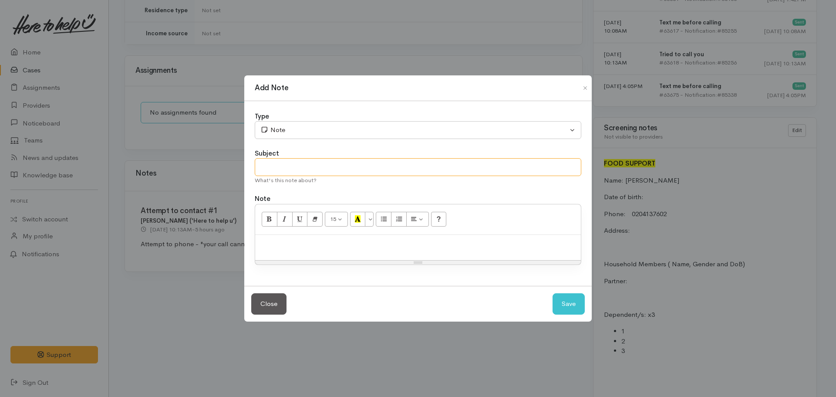
click at [280, 166] on input "text" at bounding box center [418, 167] width 327 height 18
type input "Attempt to contact #2"
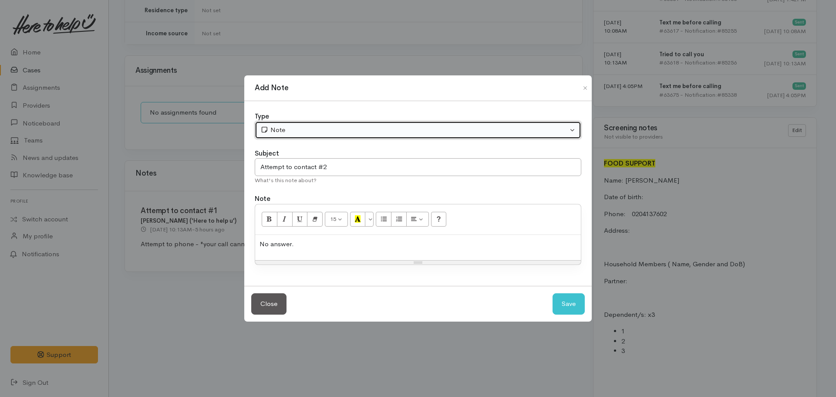
click at [302, 130] on div "Note" at bounding box center [414, 130] width 308 height 10
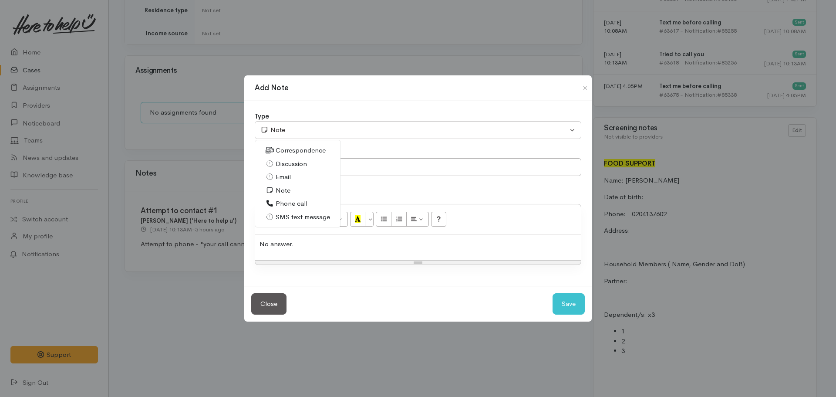
click at [295, 203] on span "Phone call" at bounding box center [292, 204] width 32 height 10
select select "3"
click at [311, 247] on p "No answer." at bounding box center [418, 244] width 317 height 10
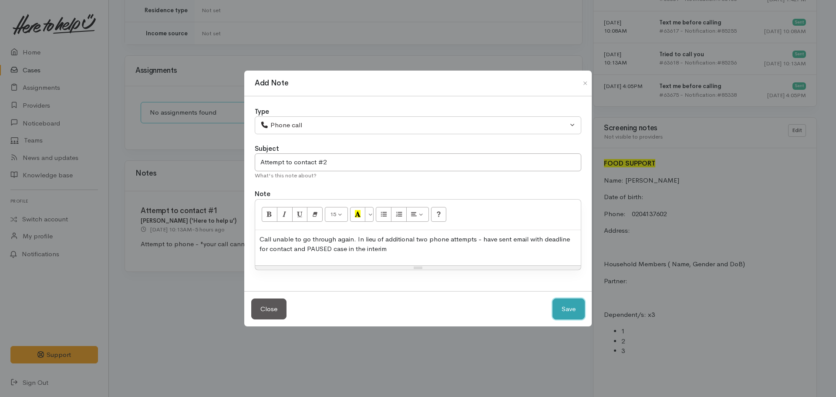
click at [574, 302] on button "Save" at bounding box center [569, 308] width 32 height 21
select select "1"
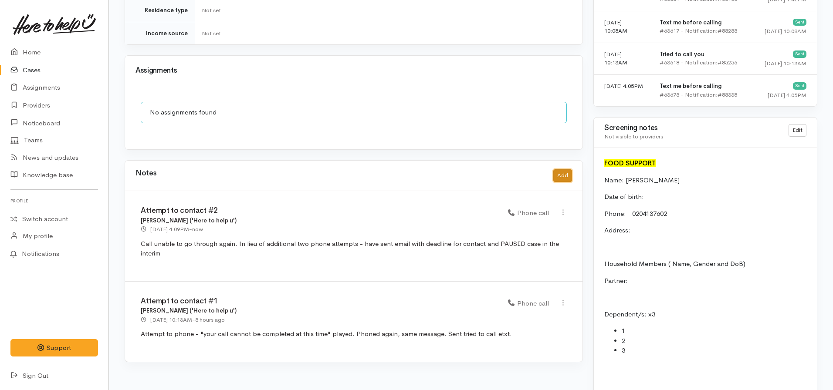
click at [559, 169] on button "Add" at bounding box center [562, 175] width 19 height 13
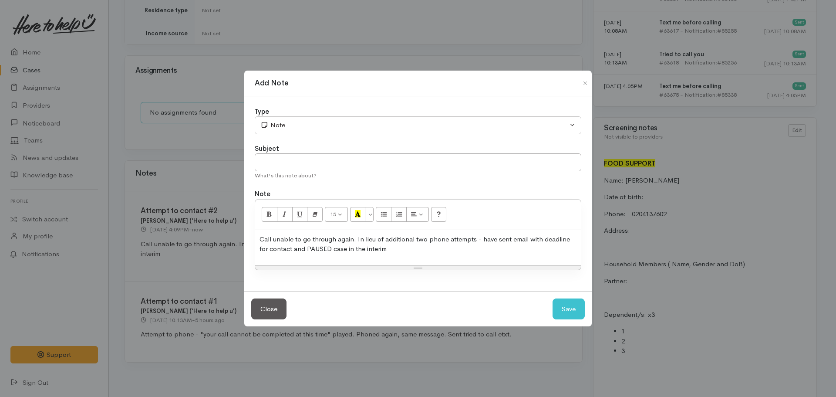
click at [351, 253] on p "Call unable to go through again. In lieu of additional two phone attempts - hav…" at bounding box center [418, 244] width 317 height 20
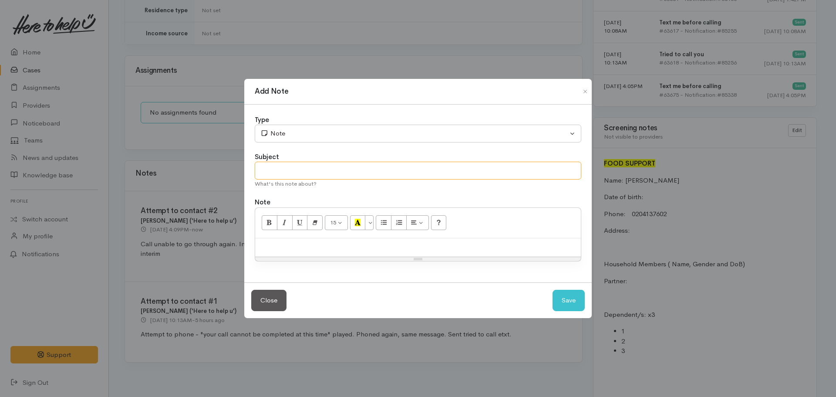
click at [324, 170] on input "text" at bounding box center [418, 171] width 327 height 18
click at [348, 175] on input "Deadline for contact emasil" at bounding box center [418, 171] width 327 height 18
type input "Deadline for contact email"
drag, startPoint x: 294, startPoint y: 277, endPoint x: 294, endPoint y: 264, distance: 13.1
click at [294, 277] on div "Type Correspondence Discussion Email Note Phone call SMS text message Note Subj…" at bounding box center [418, 194] width 348 height 178
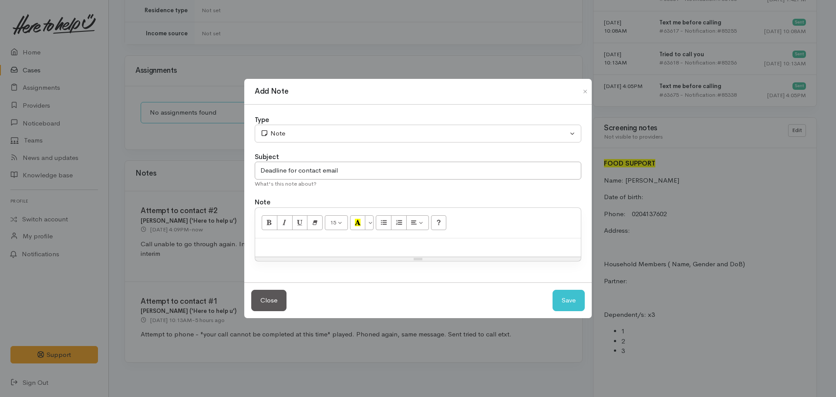
click at [291, 253] on div at bounding box center [418, 247] width 326 height 19
click at [294, 101] on div "Add Note" at bounding box center [418, 92] width 348 height 26
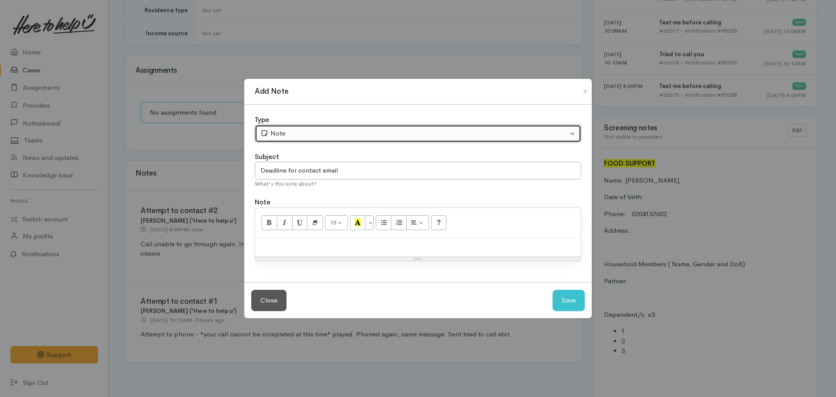
click at [289, 131] on div "Note" at bounding box center [414, 133] width 308 height 10
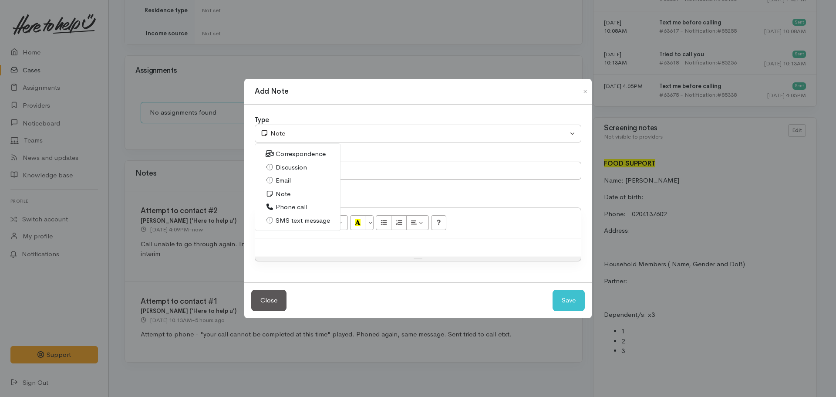
click at [290, 178] on span "Email" at bounding box center [283, 181] width 15 height 10
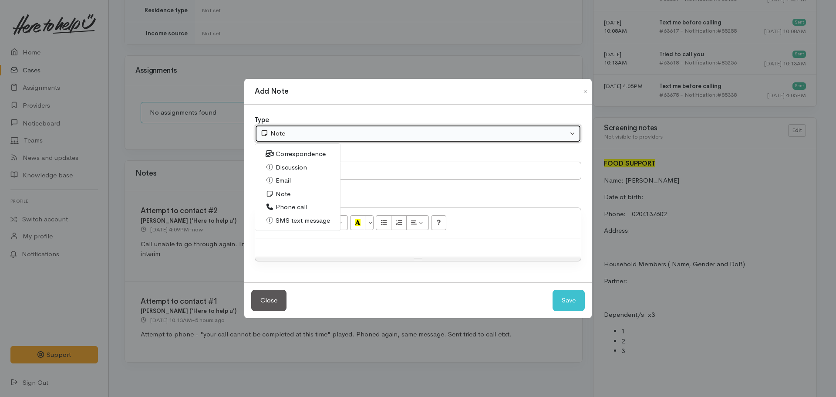
select select "2"
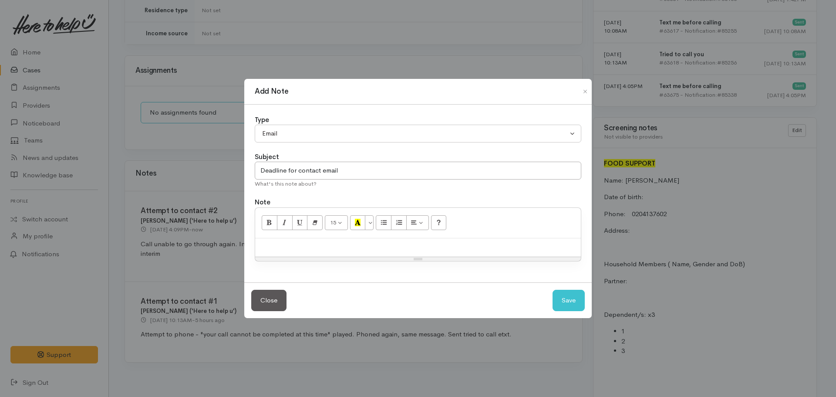
click at [295, 241] on div at bounding box center [418, 247] width 326 height 19
click at [308, 243] on div at bounding box center [418, 247] width 326 height 19
click at [306, 252] on div at bounding box center [418, 247] width 326 height 19
click at [564, 297] on button "Save" at bounding box center [569, 300] width 32 height 21
click at [362, 243] on div at bounding box center [418, 247] width 326 height 19
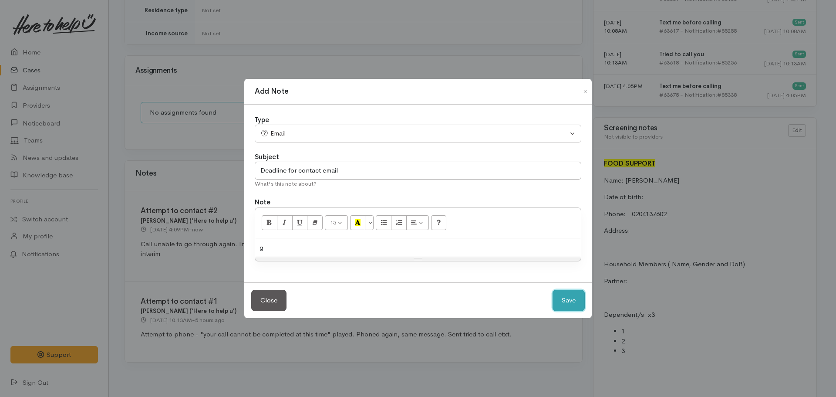
click at [563, 297] on button "Save" at bounding box center [569, 300] width 32 height 21
select select "1"
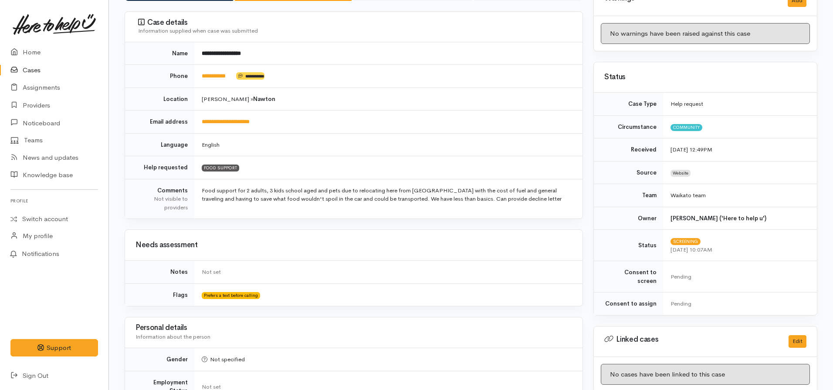
scroll to position [53, 0]
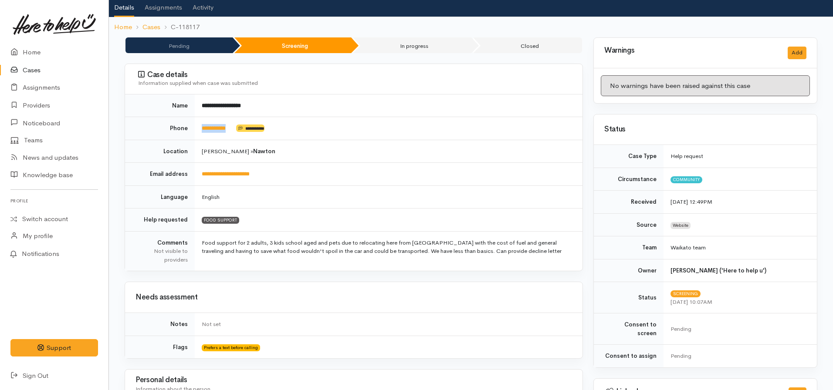
drag, startPoint x: 235, startPoint y: 129, endPoint x: 194, endPoint y: 129, distance: 40.9
click at [194, 129] on tr "**********" at bounding box center [353, 128] width 457 height 23
copy tr "**********"
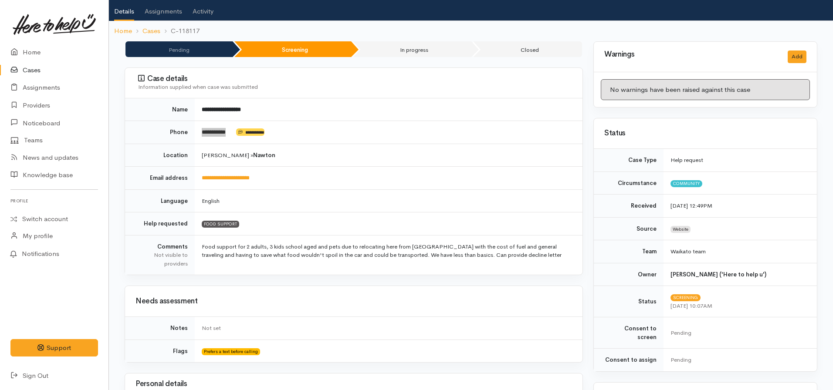
scroll to position [0, 0]
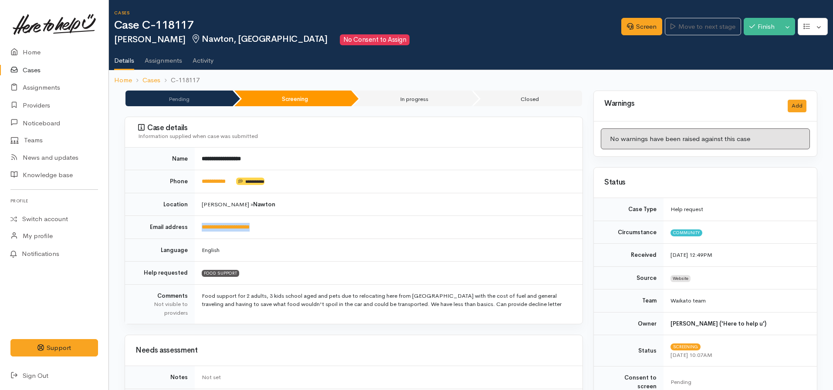
drag, startPoint x: 260, startPoint y: 226, endPoint x: 211, endPoint y: 223, distance: 49.3
click at [191, 223] on tr "**********" at bounding box center [353, 227] width 457 height 23
copy tr "**********"
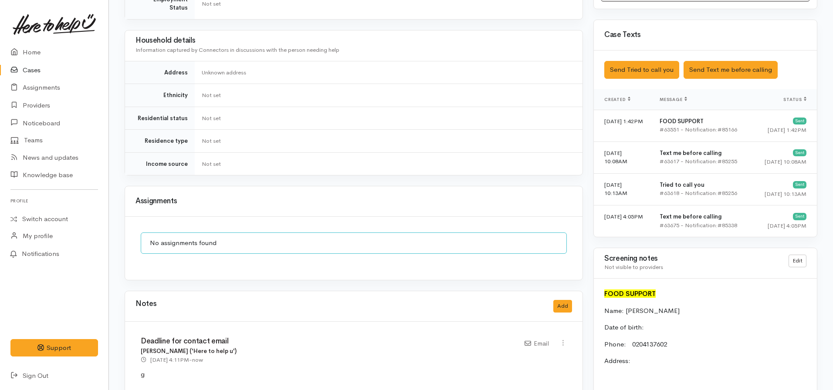
scroll to position [566, 0]
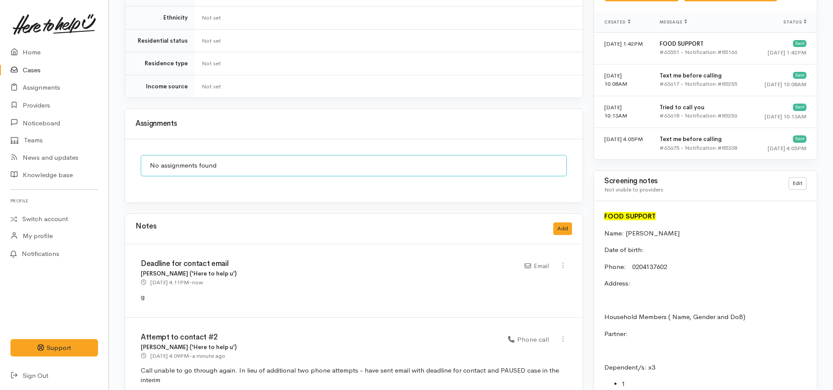
click at [567, 260] on div "Edit Delete" at bounding box center [563, 266] width 18 height 12
click at [564, 262] on icon at bounding box center [562, 265] width 7 height 7
click at [515, 276] on link "Edit" at bounding box center [531, 283] width 69 height 14
type input "Deadline for contact email"
select select "2"
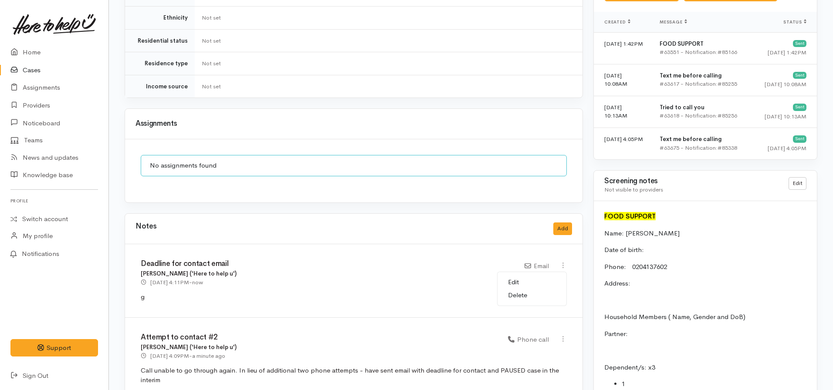
select select "2"
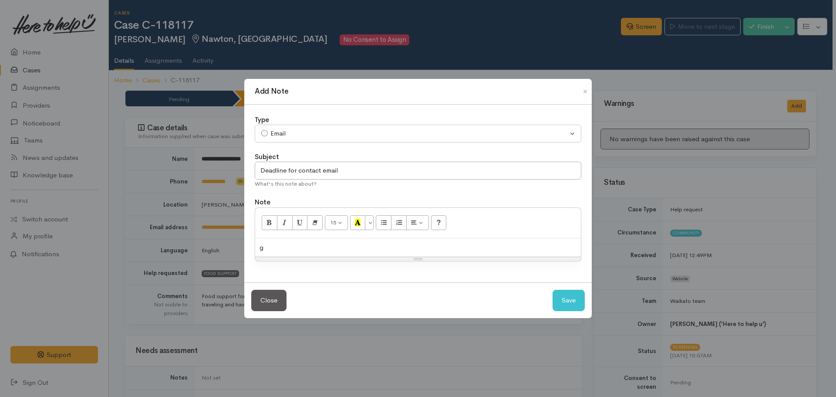
click at [288, 251] on div "g" at bounding box center [418, 247] width 326 height 19
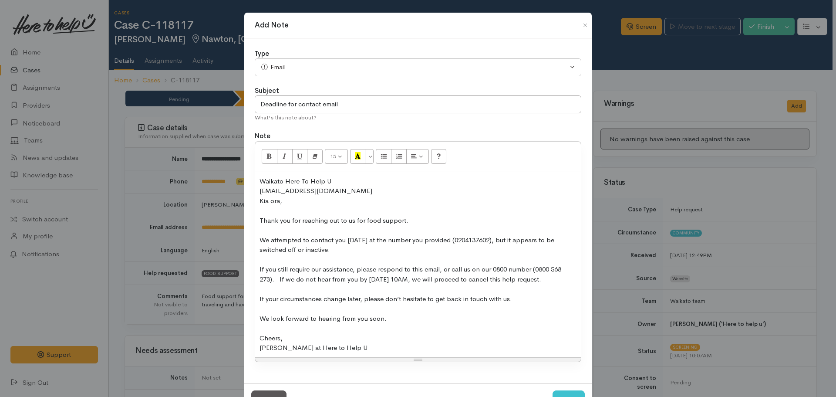
scroll to position [44, 0]
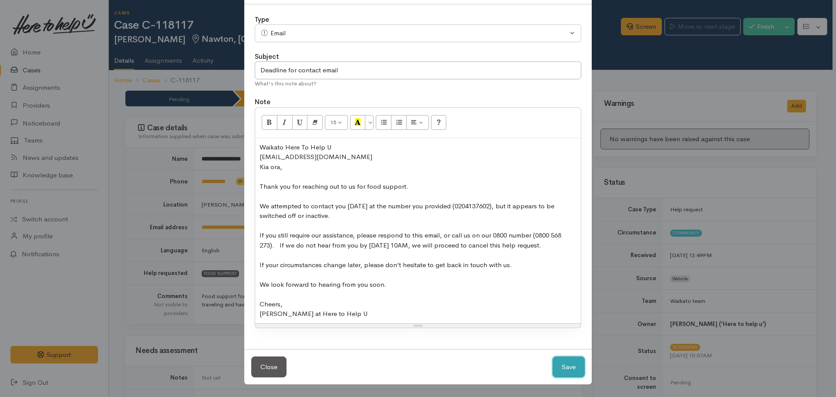
click at [569, 370] on button "Save" at bounding box center [569, 366] width 32 height 21
select select "1"
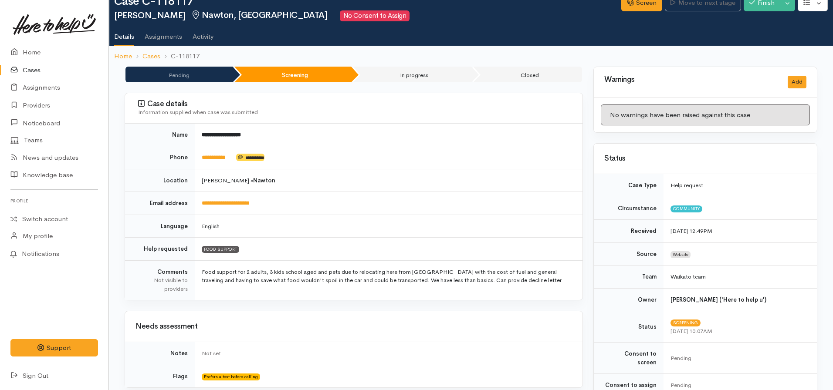
scroll to position [0, 0]
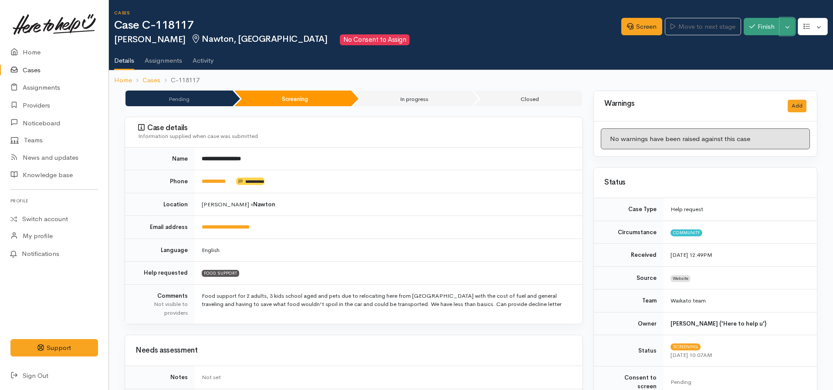
drag, startPoint x: 785, startPoint y: 26, endPoint x: 776, endPoint y: 34, distance: 12.0
click at [785, 26] on button "Toggle Dropdown" at bounding box center [787, 27] width 15 height 18
drag, startPoint x: 758, startPoint y: 45, endPoint x: 745, endPoint y: 46, distance: 13.1
click at [758, 45] on link "Pause" at bounding box center [760, 48] width 69 height 14
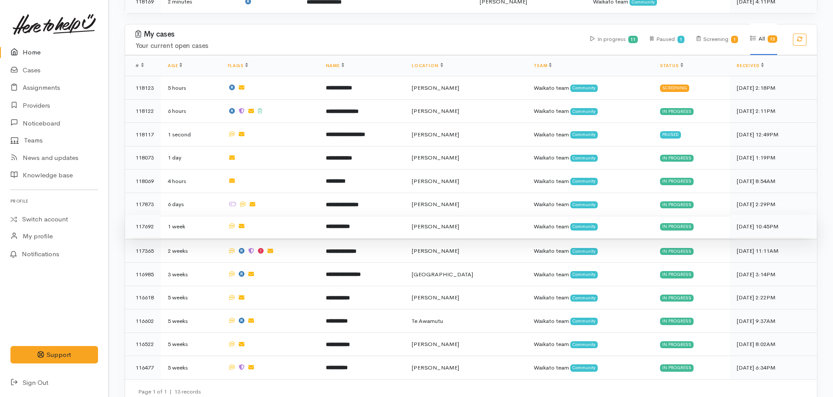
scroll to position [324, 0]
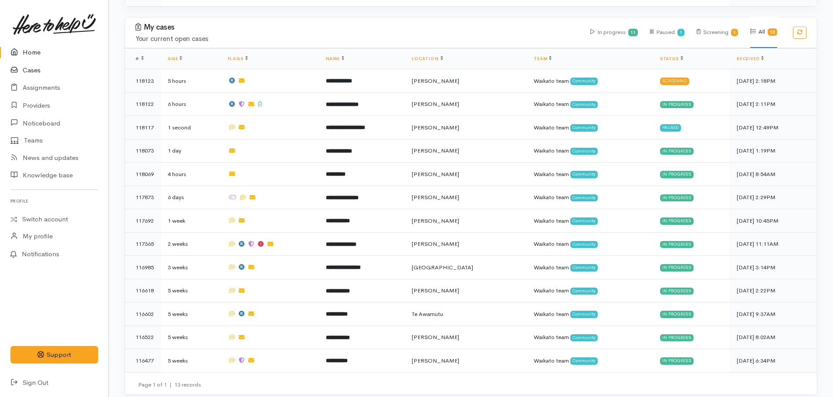
click at [31, 71] on link "Cases" at bounding box center [54, 70] width 108 height 18
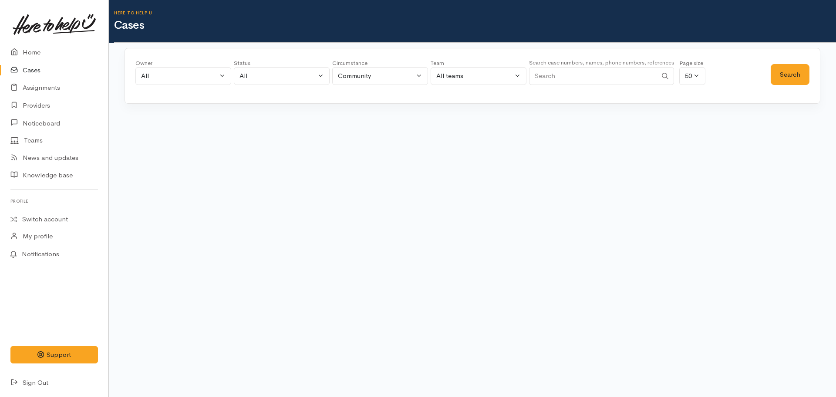
click at [563, 80] on input "Search" at bounding box center [593, 76] width 128 height 18
type input "[PERSON_NAME]"
click at [778, 76] on button "Search" at bounding box center [790, 74] width 39 height 21
drag, startPoint x: 564, startPoint y: 76, endPoint x: 528, endPoint y: 76, distance: 36.2
click at [528, 76] on div "Owner All My cases [PERSON_NAME] ('Here to help u') [PERSON_NAME] ('Here to hel…" at bounding box center [452, 74] width 635 height 31
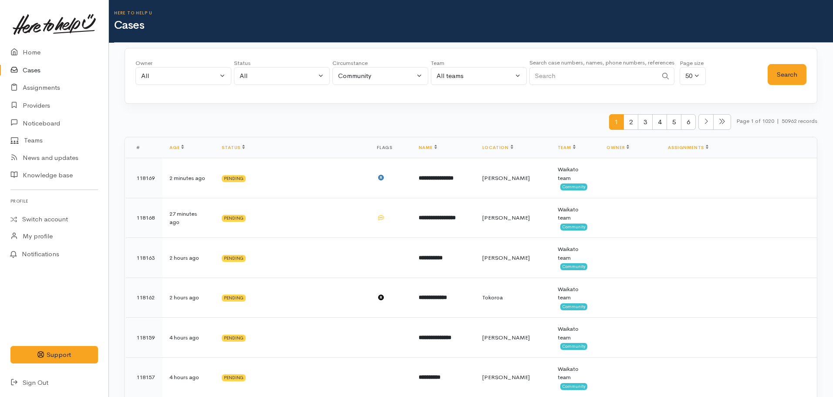
drag, startPoint x: 538, startPoint y: 84, endPoint x: 544, endPoint y: 80, distance: 7.8
click at [538, 84] on input "Search" at bounding box center [593, 76] width 128 height 18
paste input "642041355476."
type input "642041355476"
click at [798, 70] on button "Search" at bounding box center [786, 74] width 39 height 21
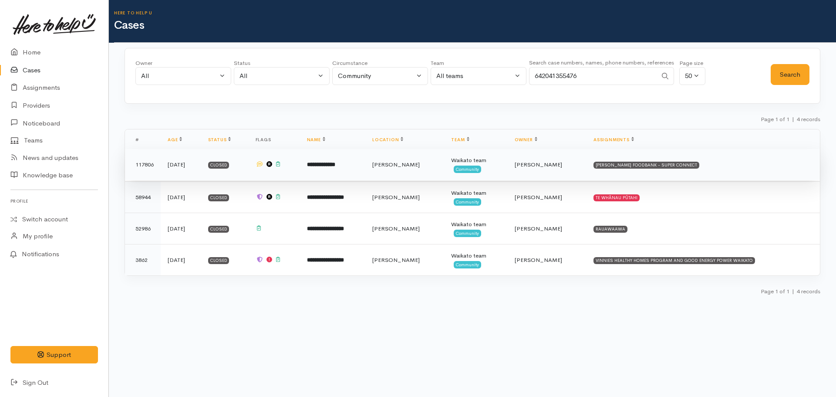
click at [361, 169] on td "**********" at bounding box center [332, 164] width 65 height 31
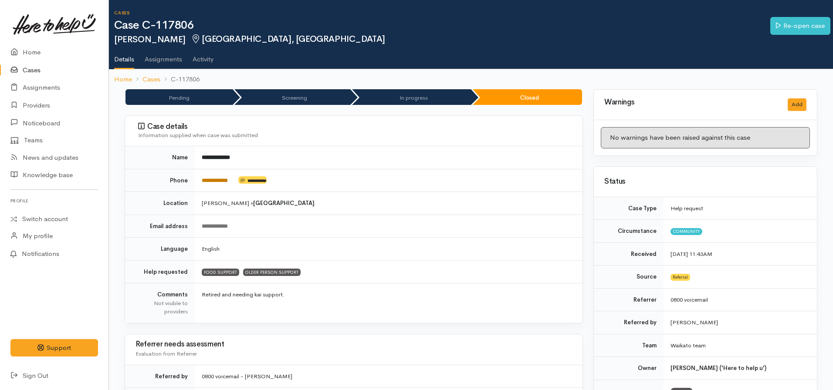
click at [215, 182] on link "**********" at bounding box center [215, 181] width 26 height 6
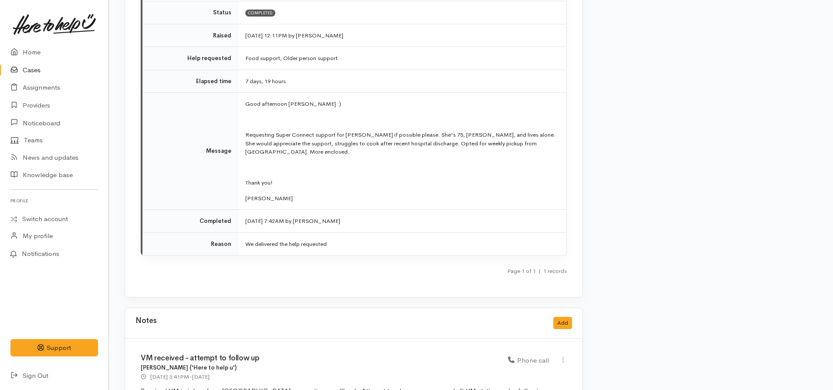
scroll to position [1199, 0]
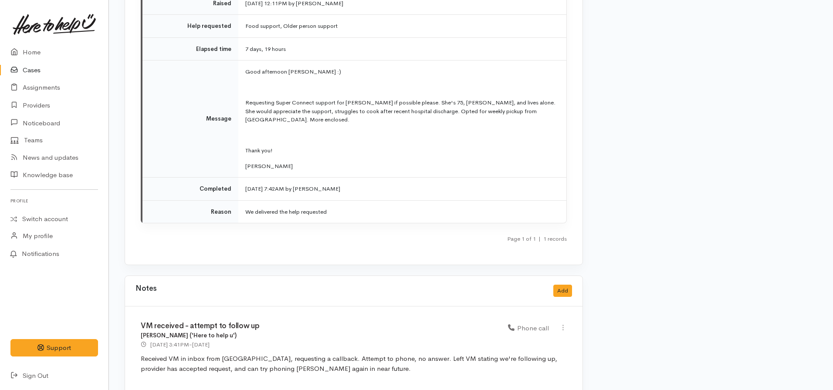
click at [551, 283] on div "Notes Add" at bounding box center [353, 291] width 457 height 30
click at [554, 282] on div "Notes Add" at bounding box center [353, 291] width 436 height 18
click at [559, 285] on button "Add" at bounding box center [562, 291] width 19 height 13
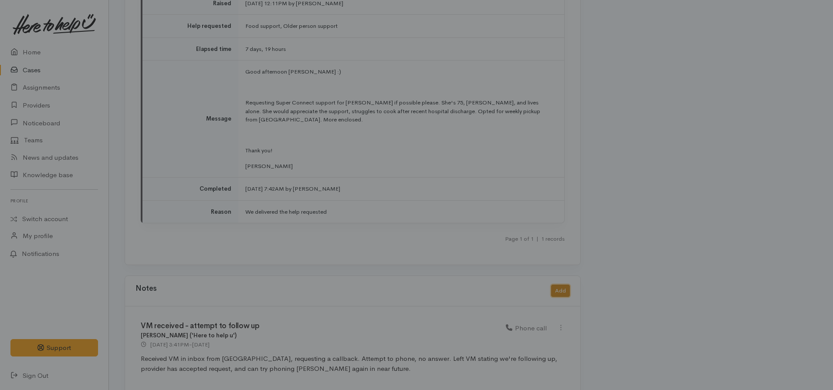
scroll to position [1184, 0]
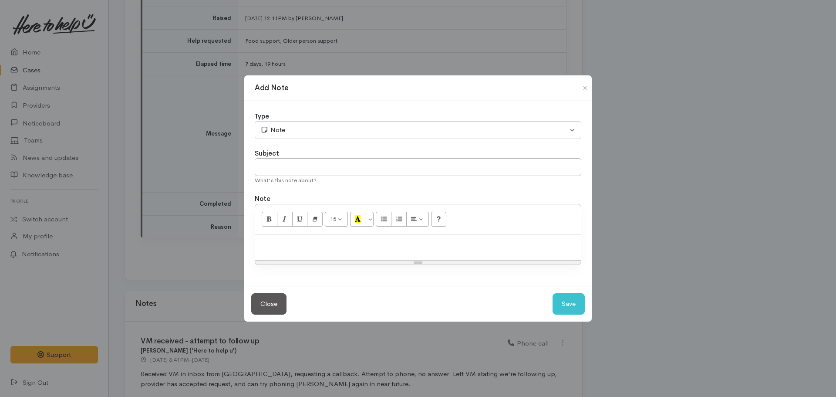
click at [273, 261] on div "Resize" at bounding box center [418, 262] width 326 height 4
click at [276, 255] on div at bounding box center [418, 248] width 326 height 26
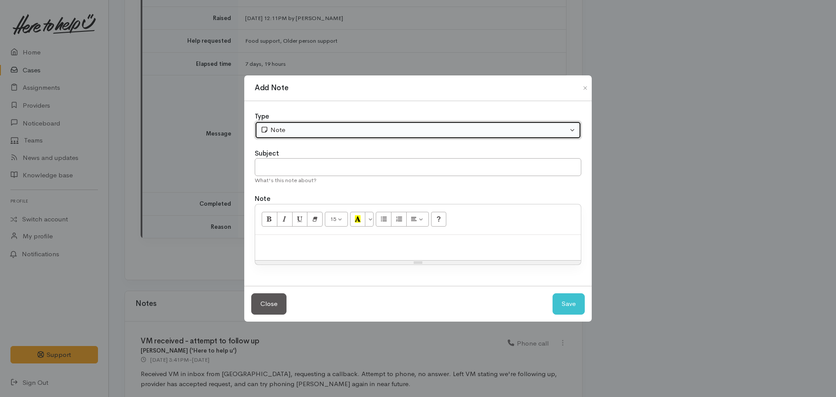
click at [315, 132] on div "Note" at bounding box center [414, 130] width 308 height 10
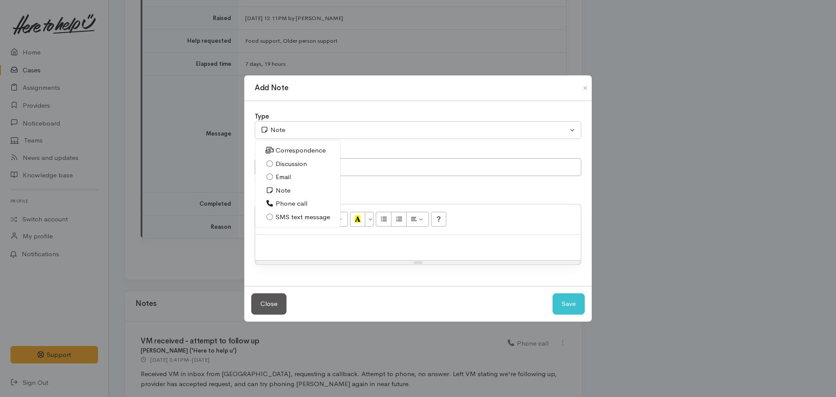
click at [301, 247] on p at bounding box center [418, 244] width 317 height 10
click at [408, 251] on div "VM received from Mata querying pick-up for" at bounding box center [418, 248] width 326 height 26
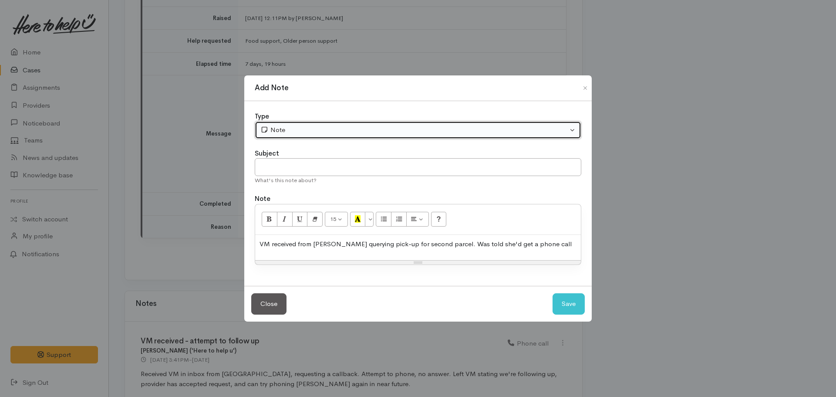
click at [298, 128] on div "Note" at bounding box center [414, 130] width 308 height 10
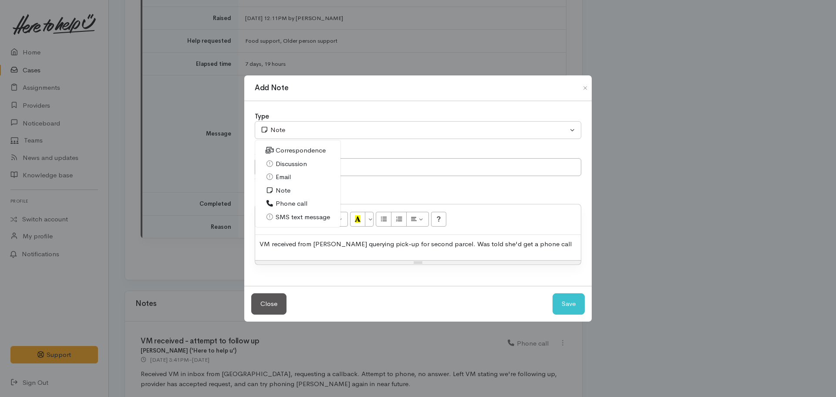
click at [308, 149] on span "Correspondence" at bounding box center [301, 150] width 50 height 10
click at [548, 242] on p "VM received from Mata querying pick-up for second parcel. Was told she'd get a …" at bounding box center [418, 244] width 317 height 10
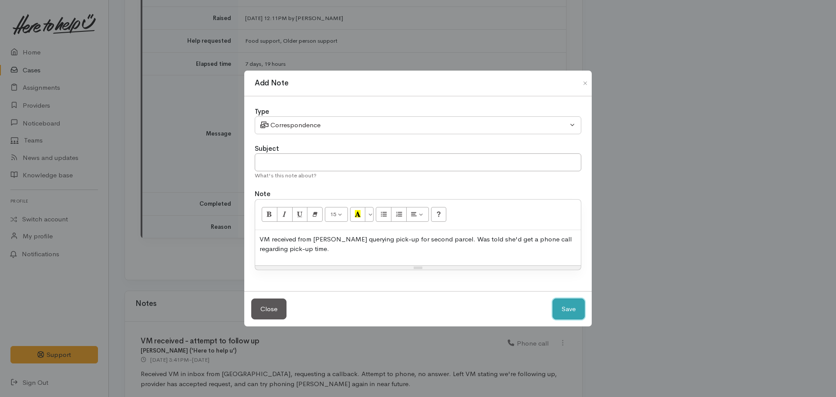
click at [570, 317] on button "Save" at bounding box center [569, 308] width 32 height 21
select select "1"
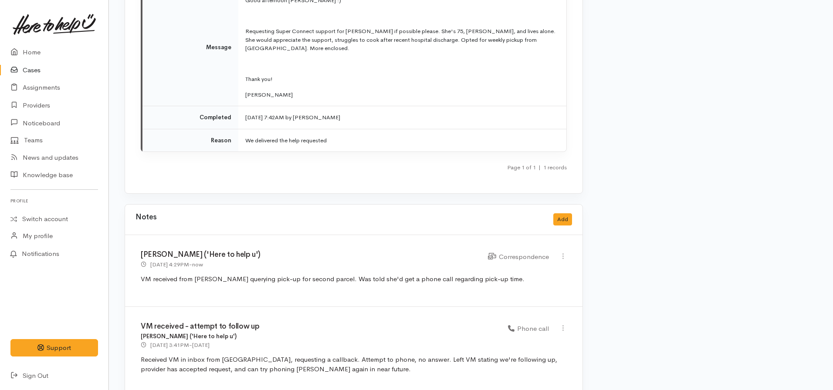
scroll to position [1271, 0]
click at [568, 213] on button "Add" at bounding box center [562, 219] width 19 height 13
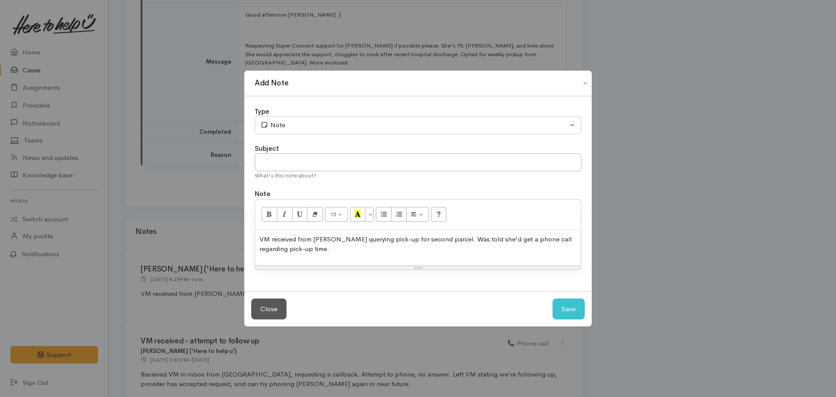
click at [313, 251] on p "VM received from Mata querying pick-up for second parcel. Was told she'd get a …" at bounding box center [418, 244] width 317 height 20
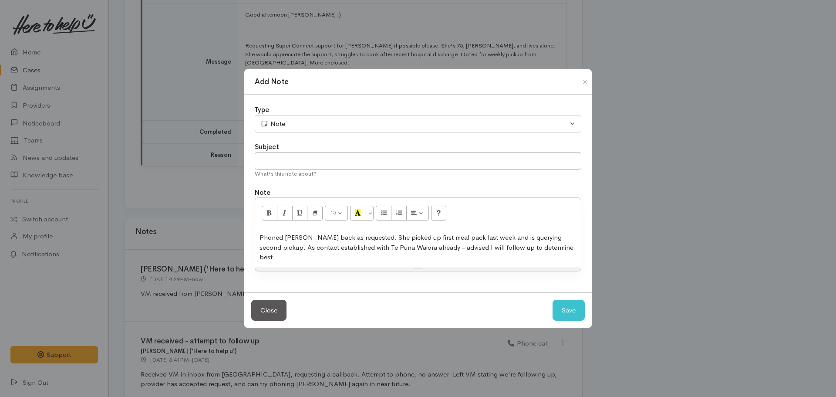
click at [557, 253] on div "Phoned Mata back as requested. She picked up first meal pack last week and is q…" at bounding box center [418, 247] width 326 height 38
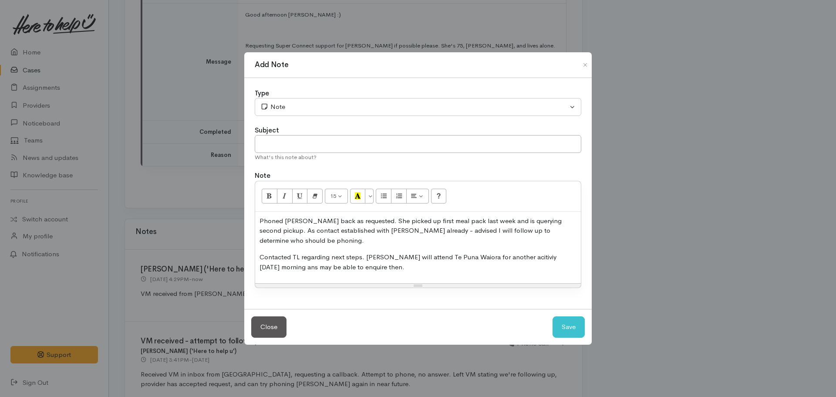
click at [579, 219] on div "Phoned Mata back as requested. She picked up first meal pack last week and is q…" at bounding box center [418, 248] width 326 height 72
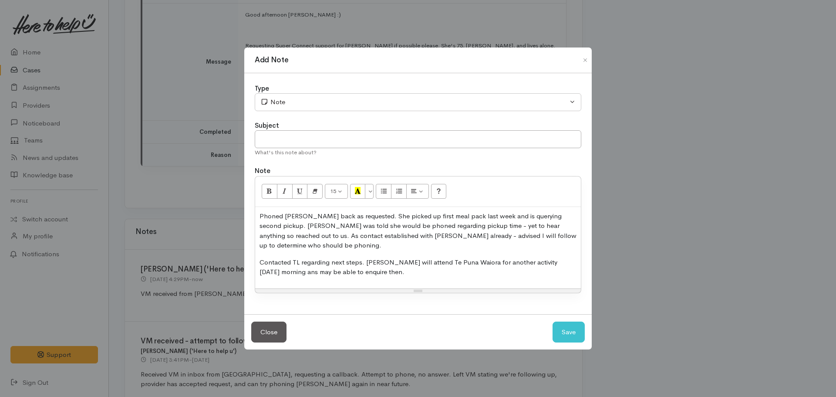
click at [270, 270] on p "Contacted TL regarding next steps. Mata will attend Te Puna Waiora for another …" at bounding box center [418, 267] width 317 height 20
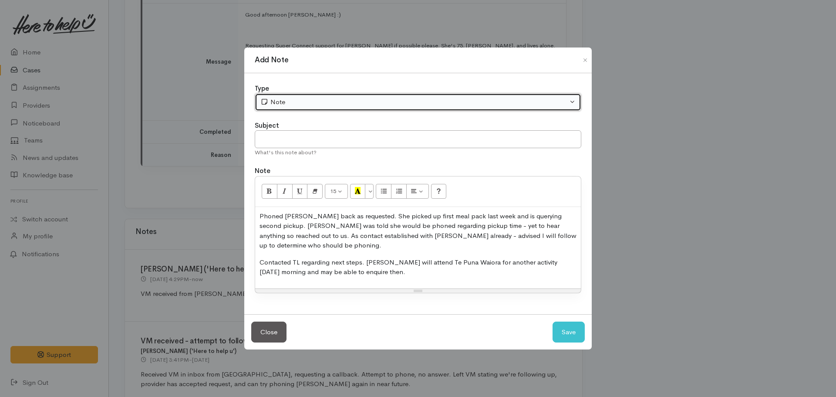
click at [334, 104] on div "Note" at bounding box center [414, 102] width 308 height 10
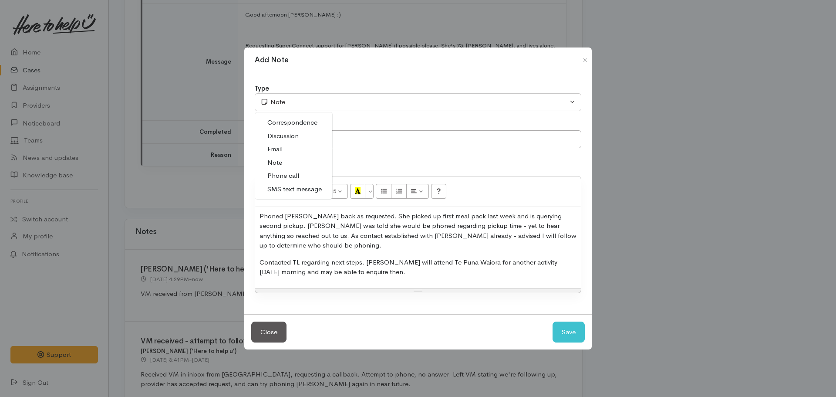
click at [287, 171] on span "Phone call" at bounding box center [283, 176] width 32 height 10
click at [371, 142] on input "text" at bounding box center [418, 139] width 327 height 18
click at [574, 329] on button "Save" at bounding box center [569, 331] width 32 height 21
select select "1"
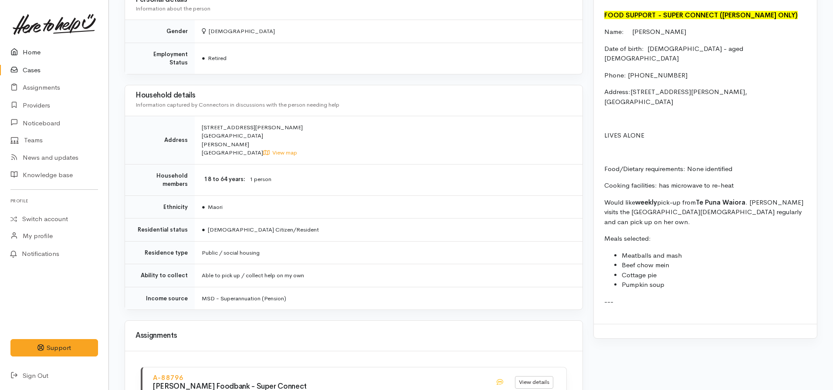
scroll to position [726, 0]
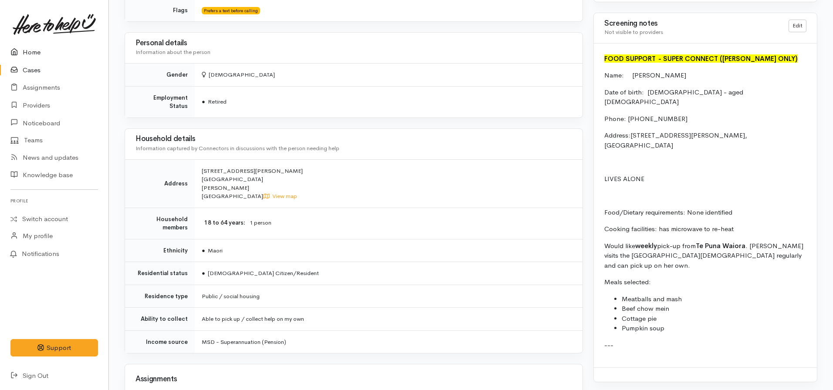
click at [34, 50] on link "Home" at bounding box center [54, 53] width 108 height 18
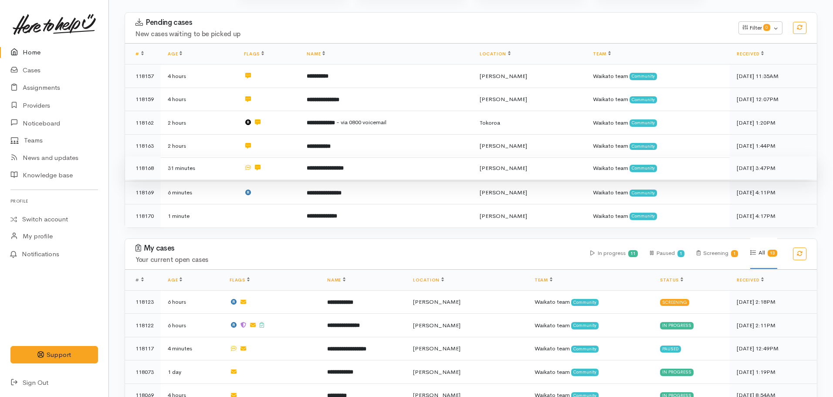
scroll to position [261, 0]
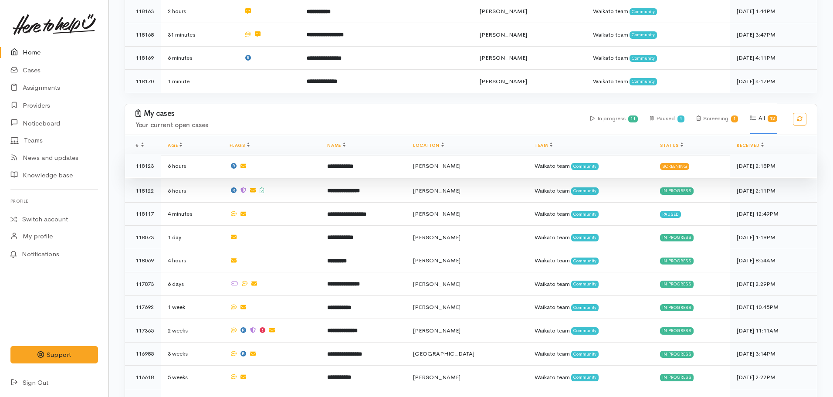
click at [376, 160] on td "**********" at bounding box center [363, 166] width 86 height 24
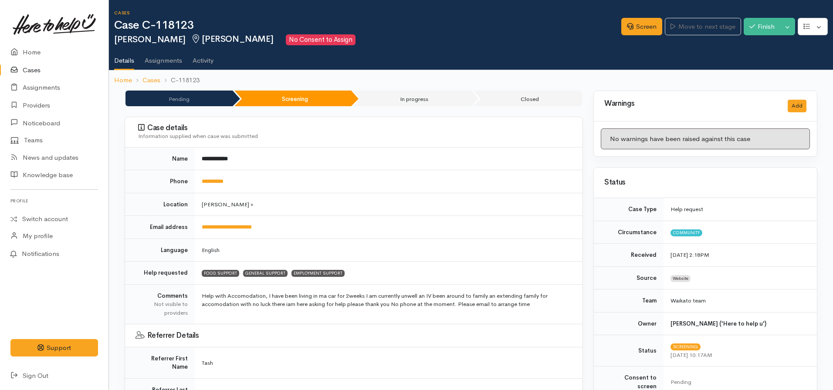
click at [399, 183] on td "**********" at bounding box center [389, 181] width 388 height 23
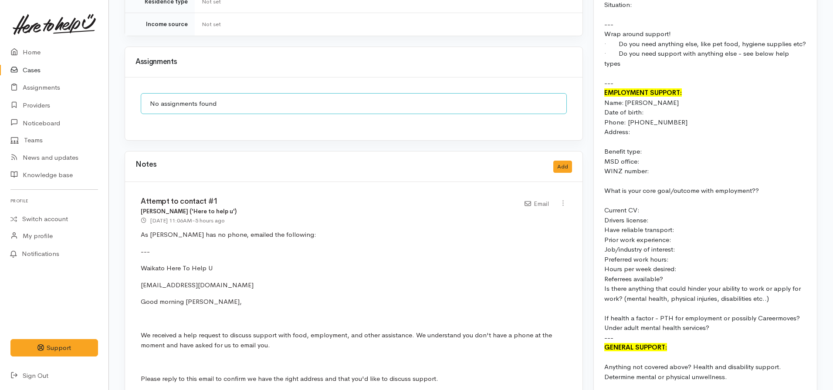
scroll to position [883, 0]
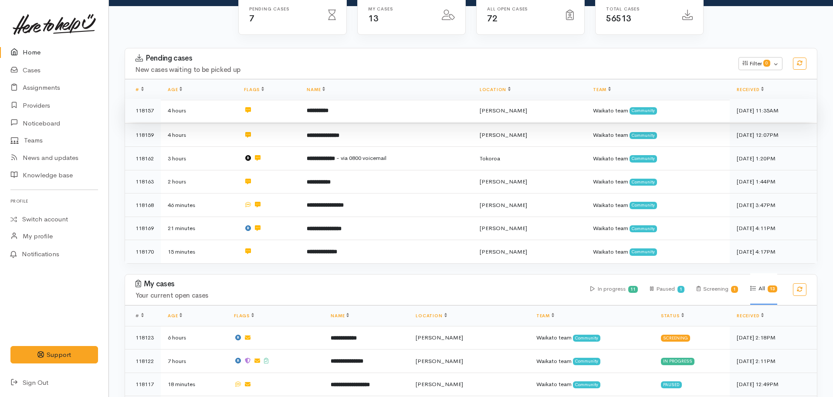
scroll to position [43, 0]
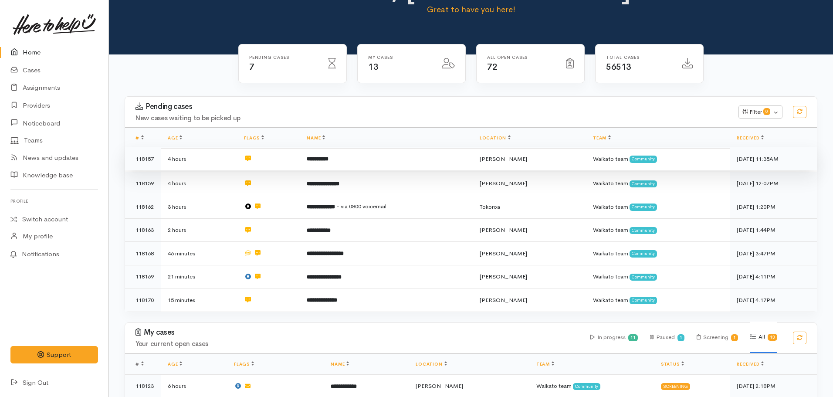
click at [319, 160] on b "**********" at bounding box center [318, 159] width 22 height 6
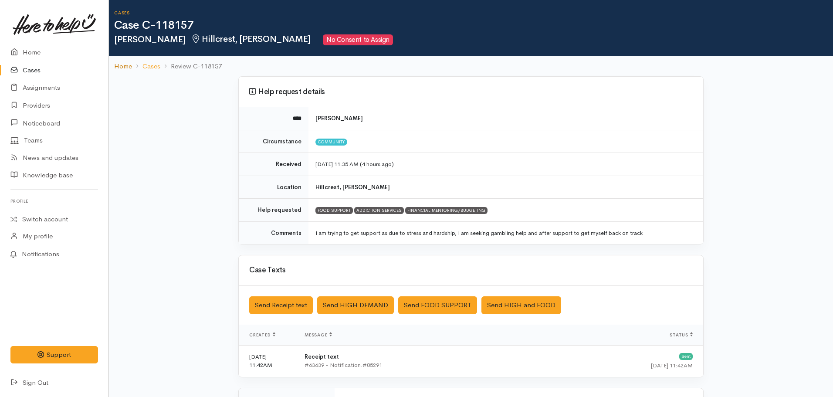
click at [121, 63] on link "Home" at bounding box center [123, 66] width 18 height 10
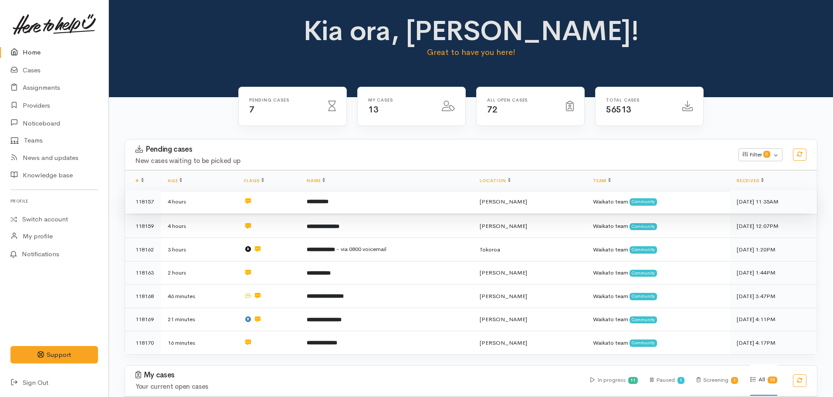
click at [351, 203] on td "**********" at bounding box center [386, 202] width 173 height 24
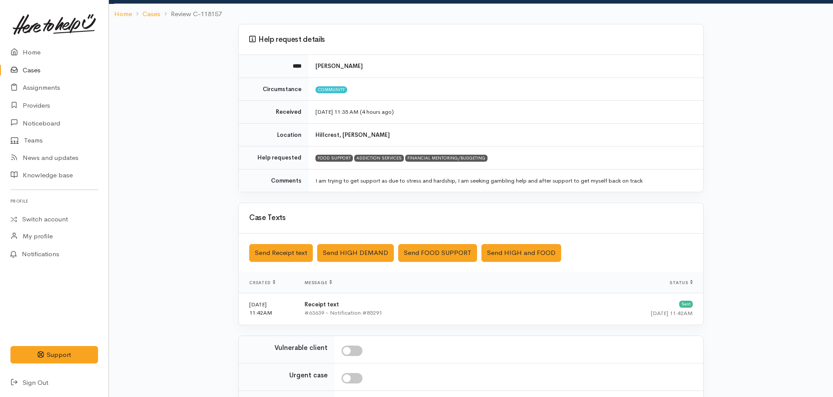
scroll to position [150, 0]
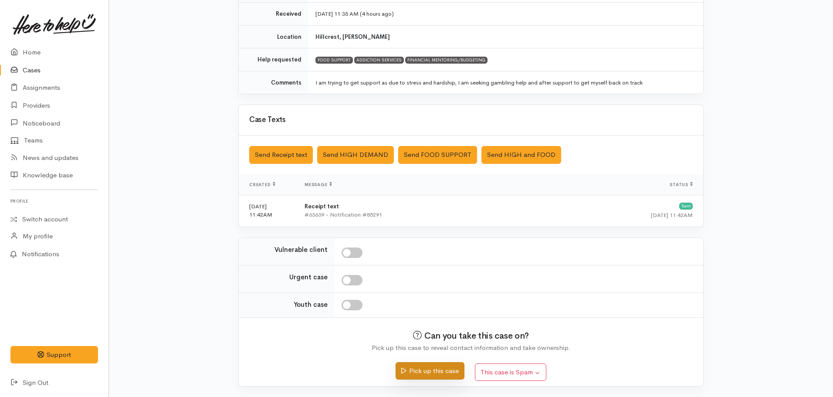
click at [438, 372] on button "Pick up this case" at bounding box center [429, 371] width 68 height 18
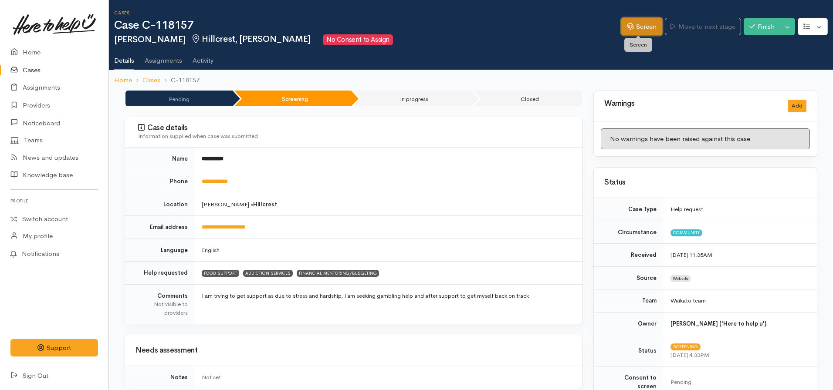
click at [621, 29] on link "Screen" at bounding box center [641, 27] width 41 height 18
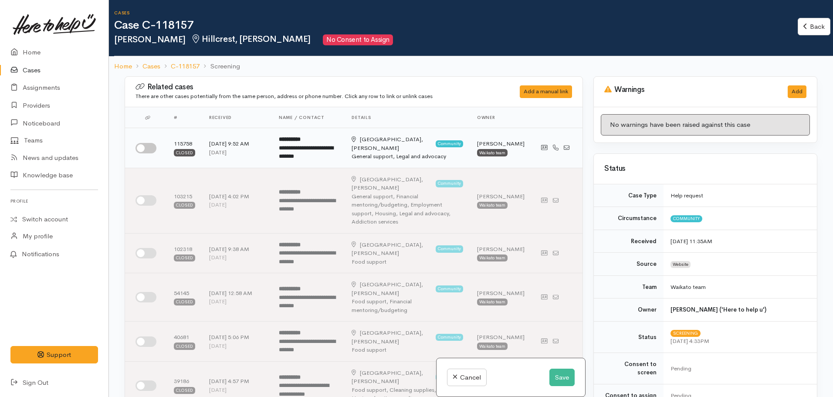
click at [160, 142] on td at bounding box center [146, 148] width 42 height 40
click at [152, 144] on input "checkbox" at bounding box center [145, 148] width 21 height 10
checkbox input "true"
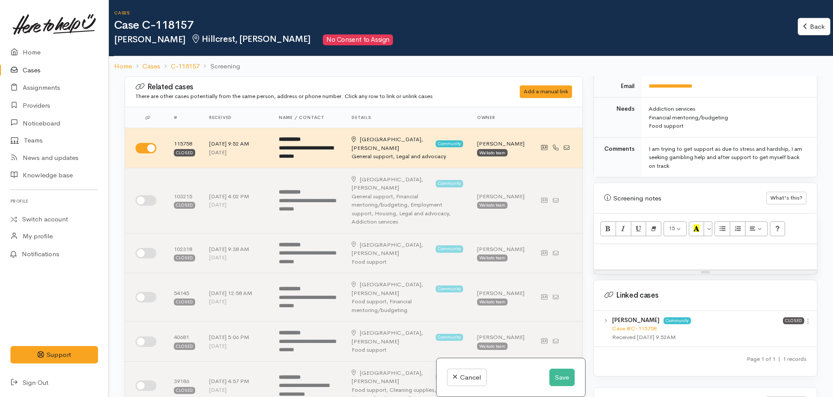
scroll to position [509, 0]
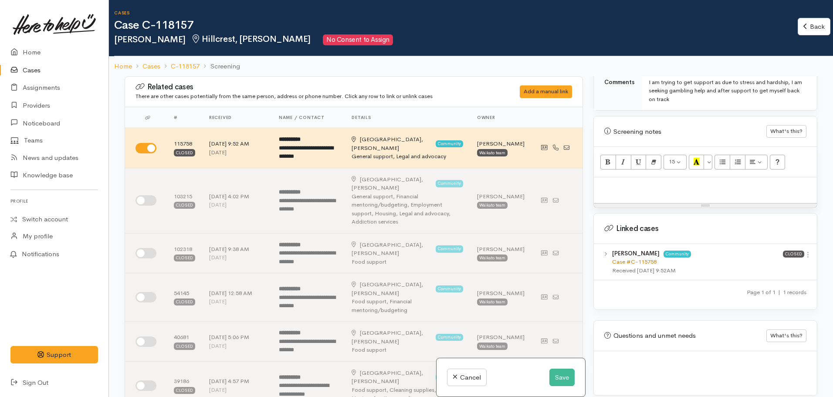
click at [630, 258] on link "Case #C-115758" at bounding box center [634, 261] width 44 height 7
click at [646, 183] on p at bounding box center [705, 187] width 214 height 10
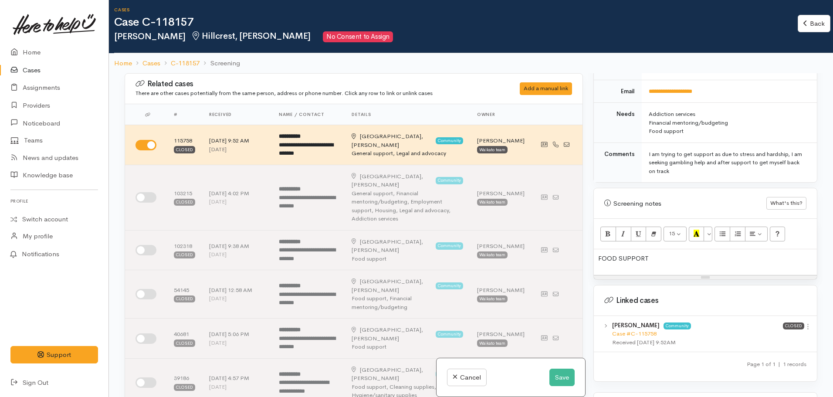
scroll to position [465, 0]
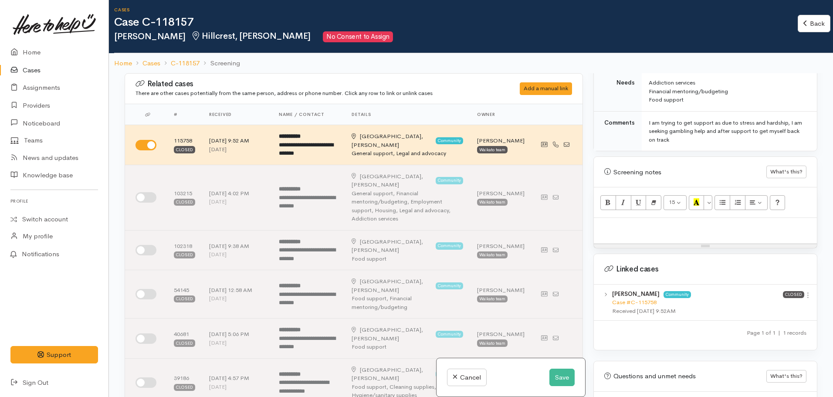
click at [640, 222] on p at bounding box center [705, 227] width 214 height 10
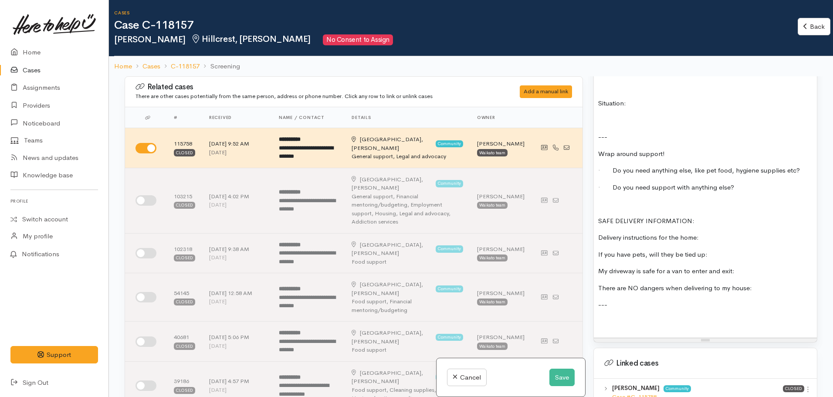
scroll to position [995, 0]
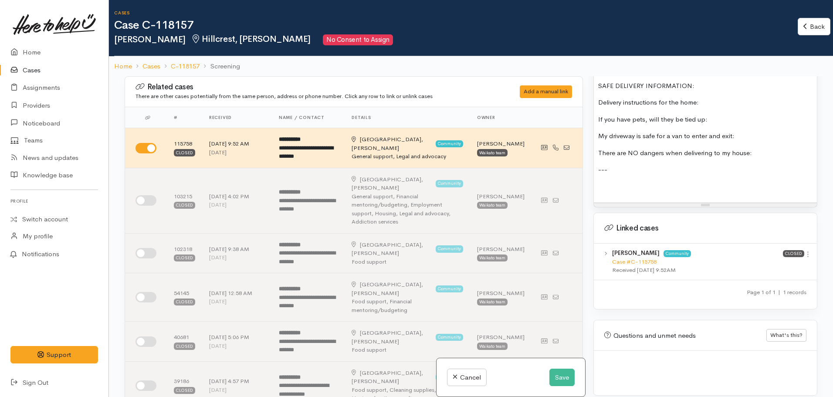
click at [608, 182] on p at bounding box center [705, 187] width 214 height 10
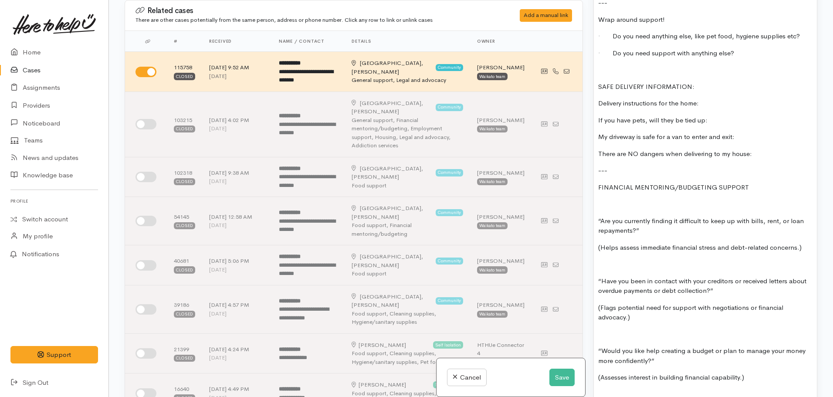
scroll to position [833, 0]
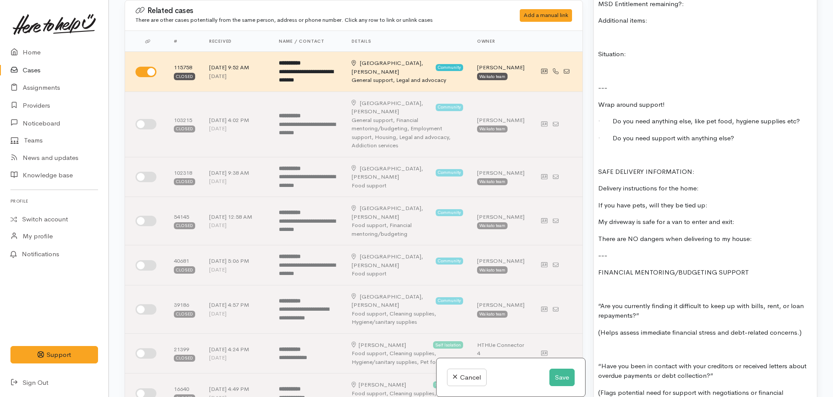
click at [757, 267] on p "FINANCIAL MENTORING/BUDGETING SUPPORT" at bounding box center [705, 272] width 214 height 10
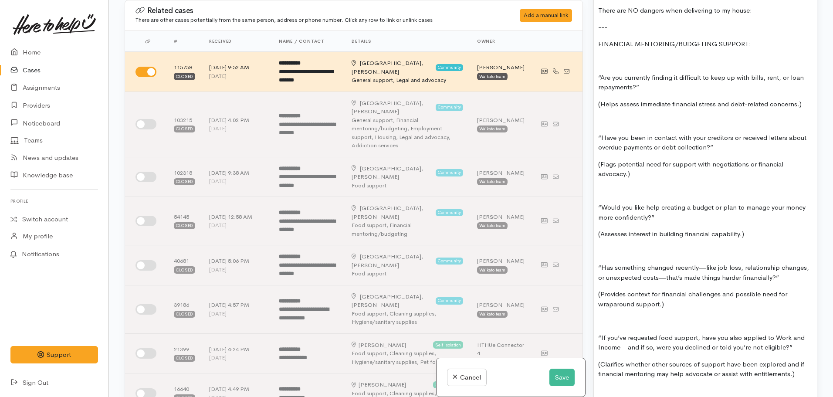
scroll to position [1095, 0]
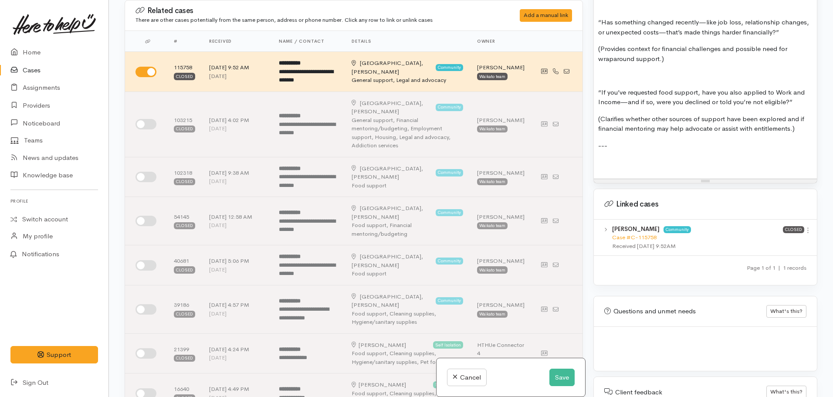
scroll to position [1312, 0]
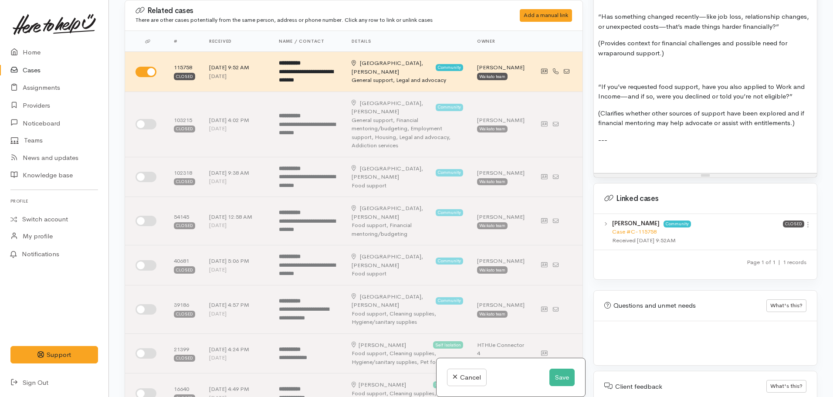
click at [612, 152] on p at bounding box center [705, 157] width 214 height 10
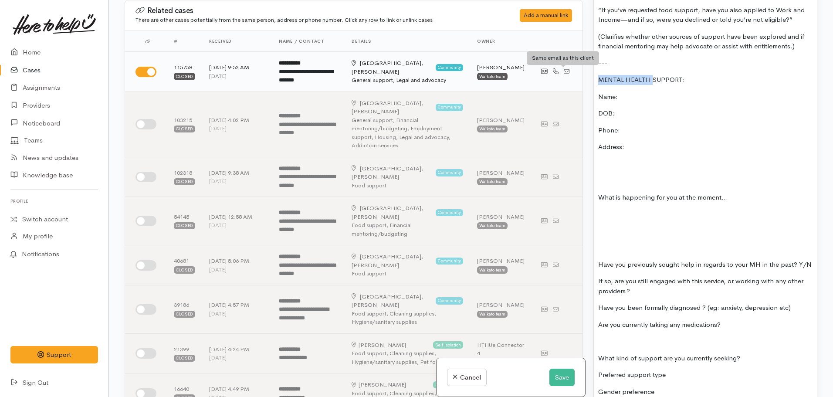
drag, startPoint x: 651, startPoint y: 70, endPoint x: 565, endPoint y: 69, distance: 85.4
click at [565, 69] on div "Related cases There are other cases potentially from the same person, address o…" at bounding box center [470, 198] width 703 height 397
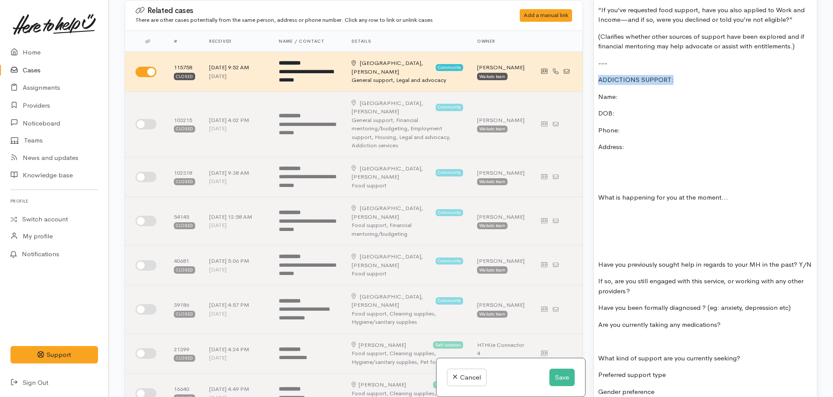
drag, startPoint x: 678, startPoint y: 65, endPoint x: 589, endPoint y: 71, distance: 89.5
click at [589, 71] on div "Warnings Add No warnings have been raised against this case Add Warning Title ●…" at bounding box center [705, 198] width 234 height 397
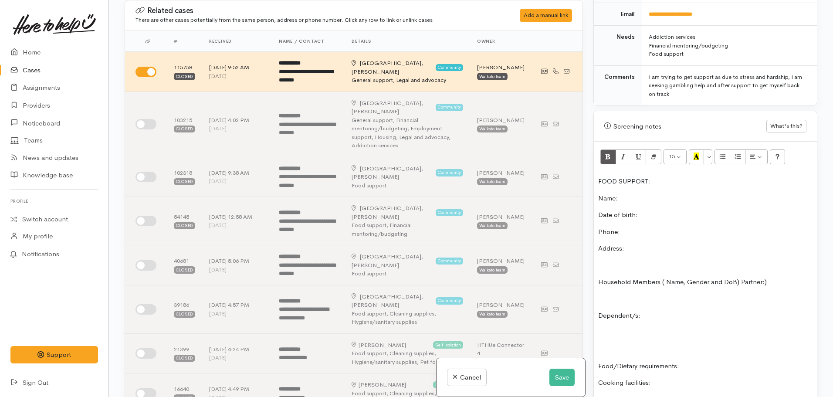
scroll to position [431, 0]
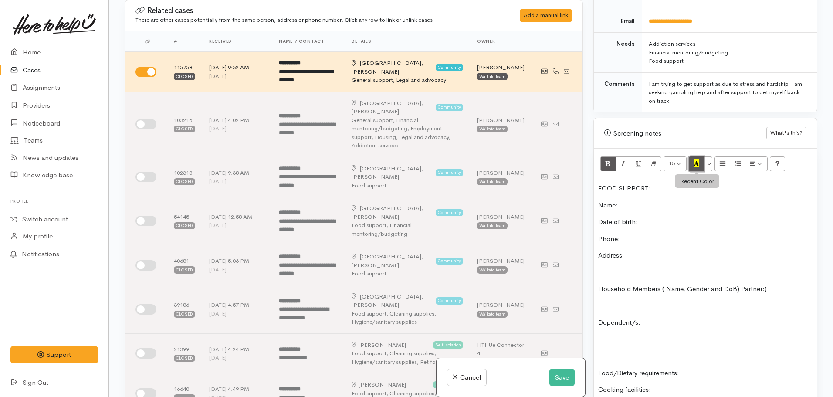
click at [697, 159] on icon "Recent Color" at bounding box center [696, 162] width 6 height 7
drag, startPoint x: 641, startPoint y: 174, endPoint x: 590, endPoint y: 178, distance: 51.5
click at [590, 178] on div "Warnings Add No warnings have been raised against this case Add Warning Title ●…" at bounding box center [705, 198] width 234 height 397
click at [607, 159] on icon "Bold (CTRL+B)" at bounding box center [608, 162] width 6 height 7
click at [694, 159] on icon "Recent Color" at bounding box center [696, 162] width 6 height 7
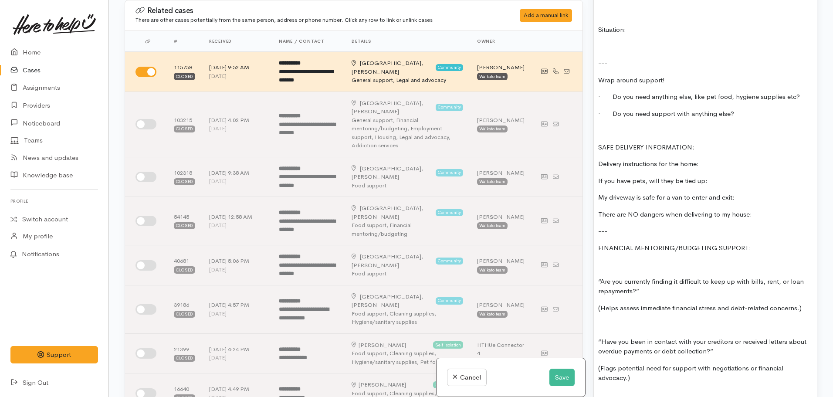
scroll to position [866, 0]
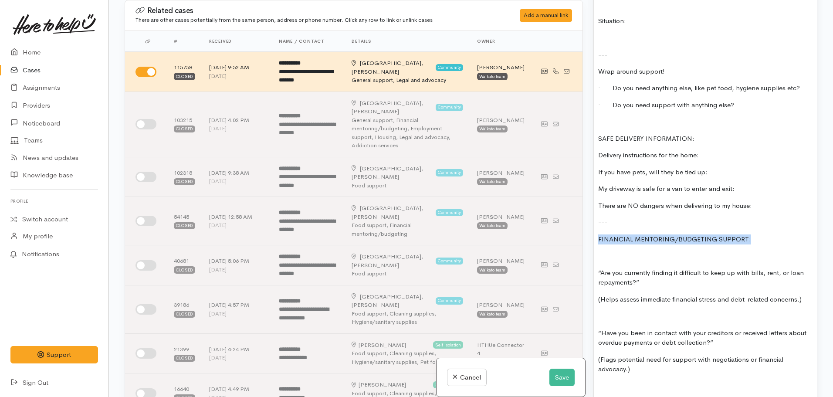
drag, startPoint x: 751, startPoint y: 235, endPoint x: 581, endPoint y: 230, distance: 170.0
click at [581, 230] on div "Related cases There are other cases potentially from the same person, address o…" at bounding box center [470, 198] width 703 height 397
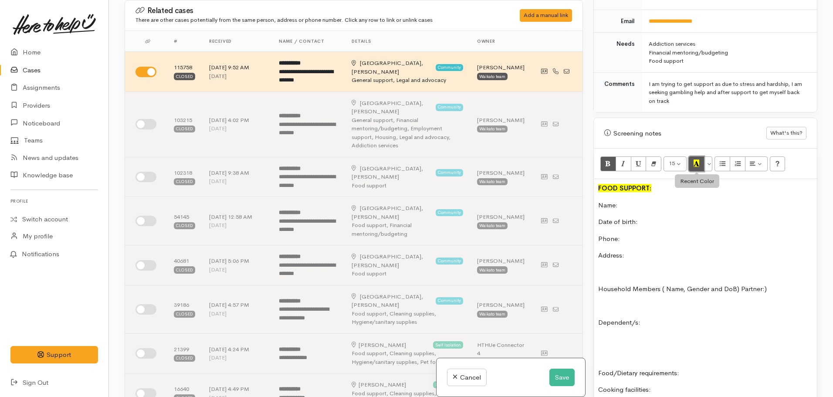
click at [696, 159] on icon "Recent Color" at bounding box center [696, 162] width 6 height 7
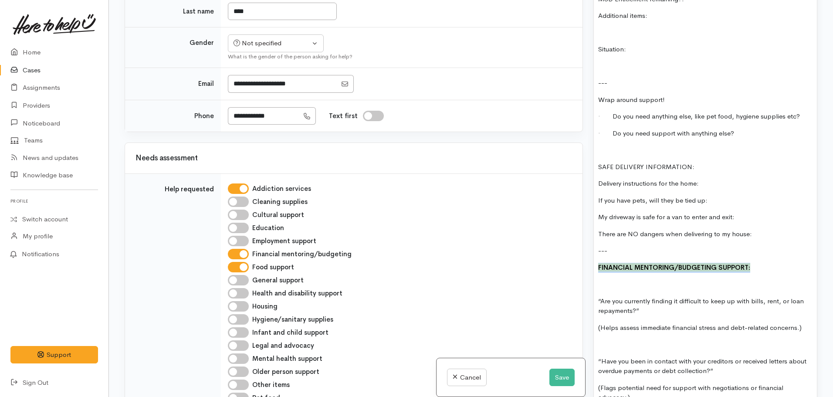
scroll to position [823, 0]
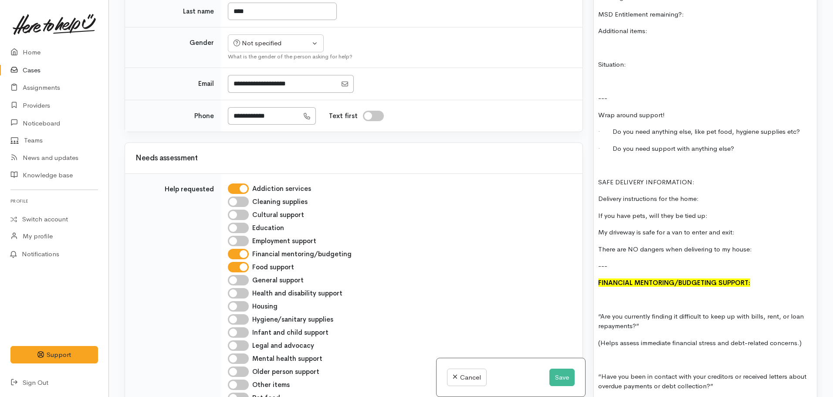
click at [727, 218] on div "FOOD SUPPORT: Name: Date of birth: Phone: Address: Household Members ( Name, Ge…" at bounding box center [705, 380] width 223 height 1187
click at [561, 380] on button "Save" at bounding box center [561, 377] width 25 height 18
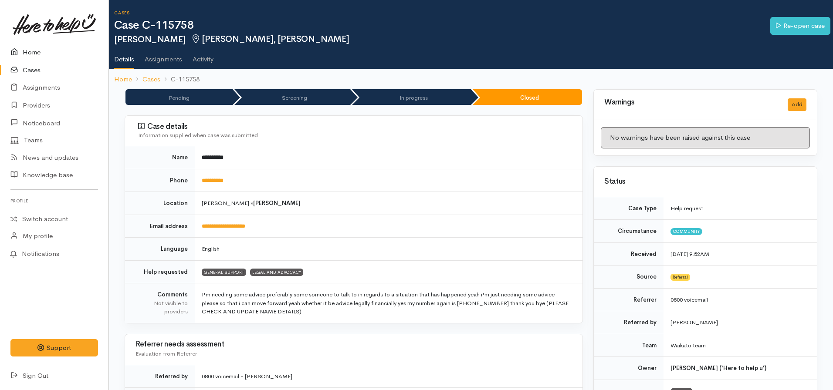
click at [27, 52] on link "Home" at bounding box center [54, 53] width 108 height 18
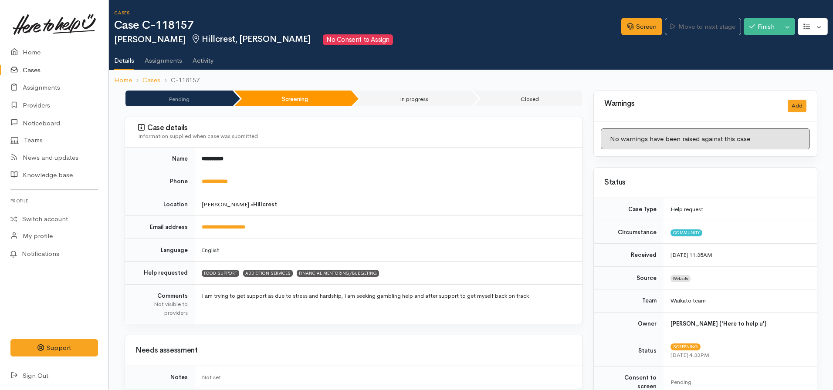
click at [122, 71] on ol "Home Cases C-118157" at bounding box center [470, 80] width 713 height 20
click at [121, 77] on link "Home" at bounding box center [123, 80] width 18 height 10
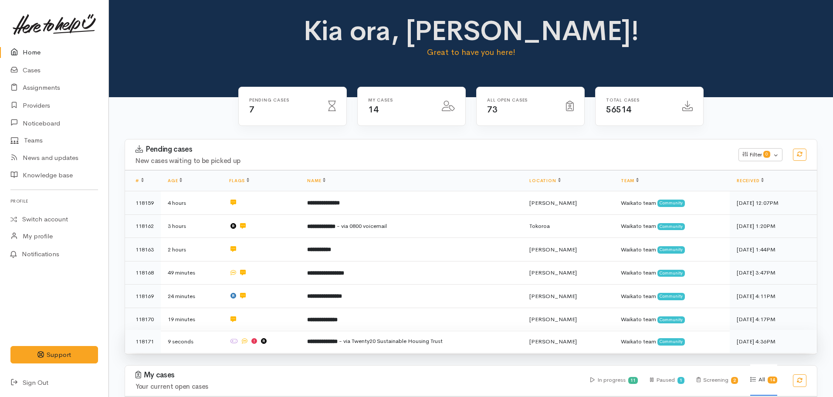
click at [318, 338] on b "**********" at bounding box center [322, 341] width 30 height 6
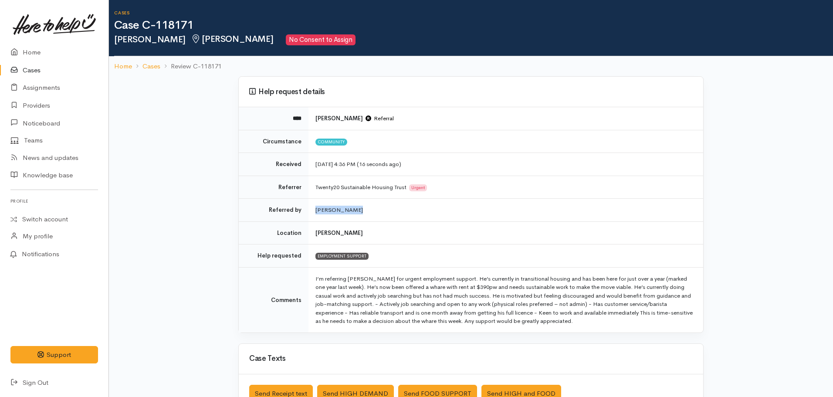
drag, startPoint x: 380, startPoint y: 210, endPoint x: 311, endPoint y: 205, distance: 69.0
click at [311, 205] on td "[PERSON_NAME]" at bounding box center [505, 210] width 395 height 23
copy td "[PERSON_NAME]"
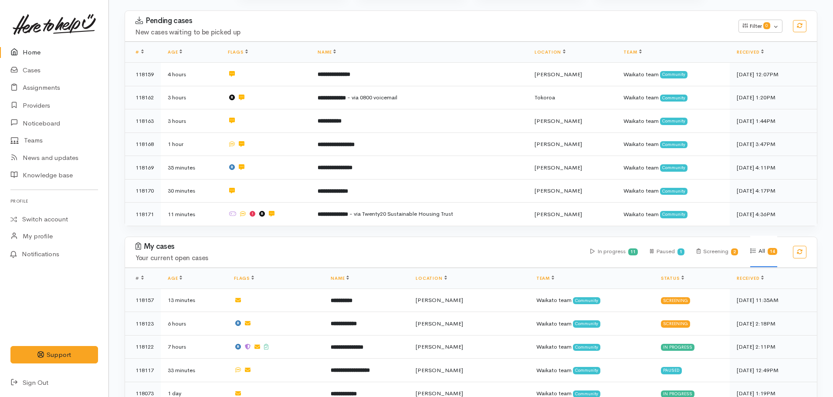
scroll to position [305, 0]
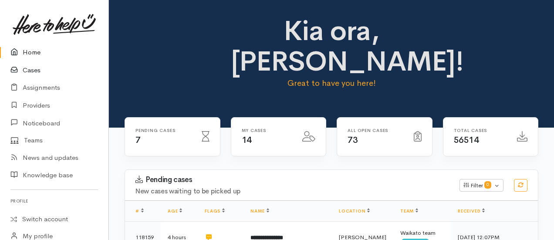
click at [31, 72] on link "Cases" at bounding box center [54, 70] width 108 height 18
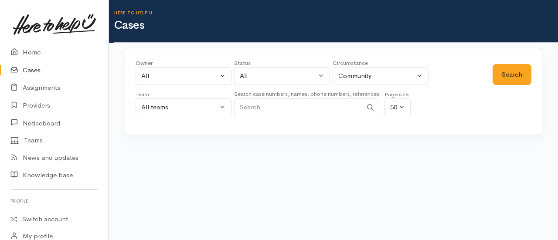
click at [282, 114] on input "Search" at bounding box center [298, 107] width 128 height 18
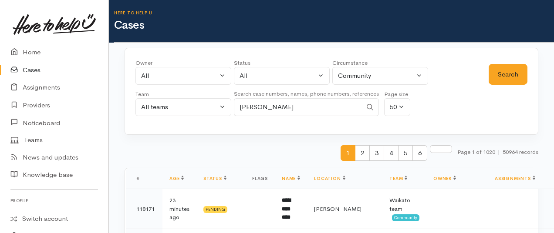
type input "[PERSON_NAME]"
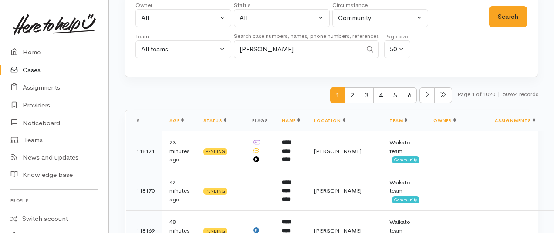
scroll to position [3, 0]
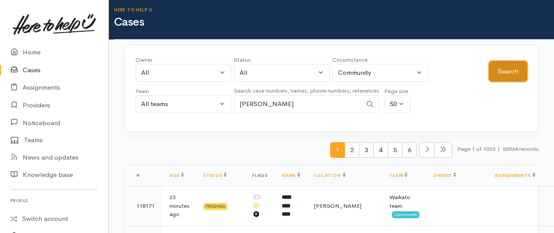
click at [510, 71] on button "Search" at bounding box center [508, 71] width 39 height 21
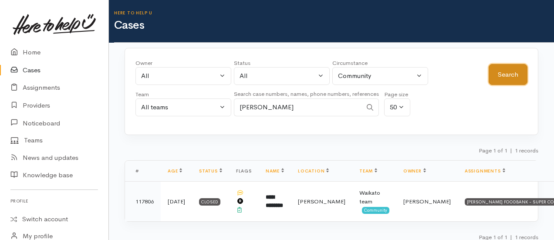
scroll to position [5, 0]
